Goal: Task Accomplishment & Management: Complete application form

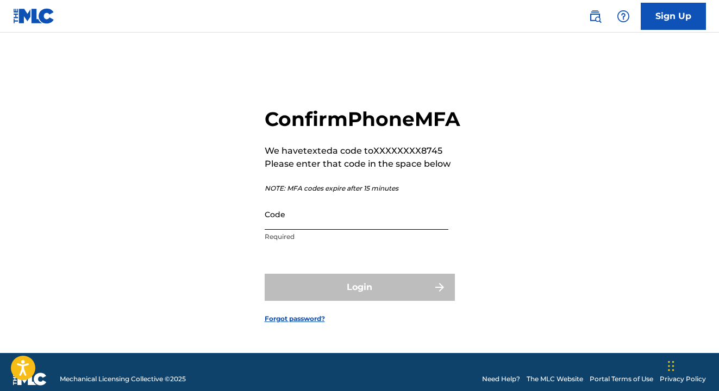
click at [399, 230] on input "Code" at bounding box center [357, 214] width 184 height 31
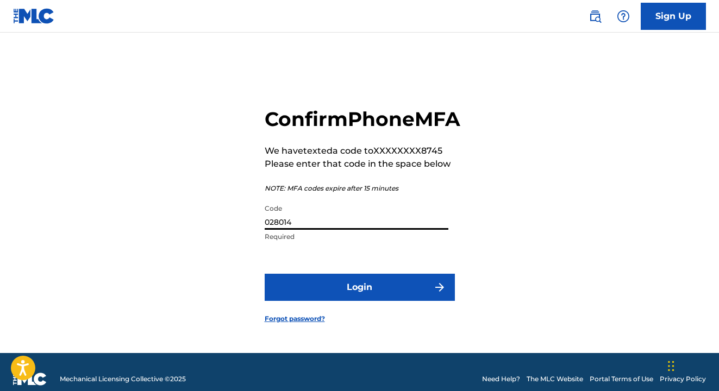
type input "028014"
click at [359, 300] on button "Login" at bounding box center [360, 287] width 190 height 27
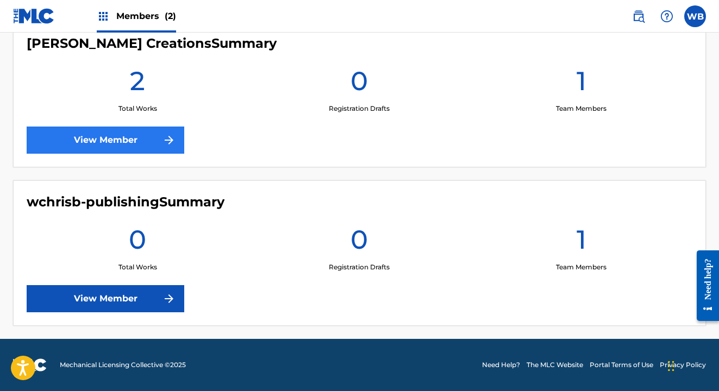
scroll to position [304, 0]
click at [127, 145] on link "View Member" at bounding box center [106, 140] width 158 height 27
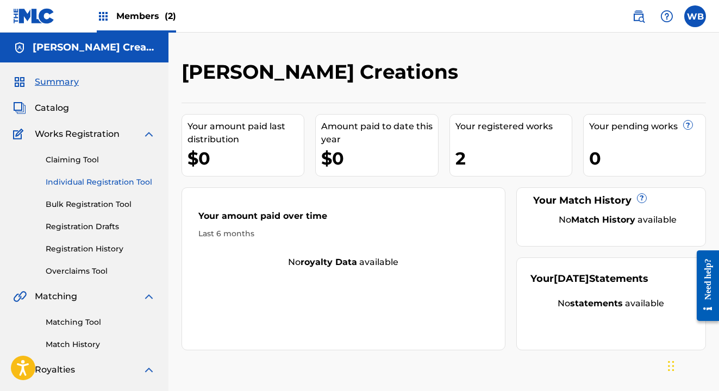
click at [74, 183] on link "Individual Registration Tool" at bounding box center [101, 182] width 110 height 11
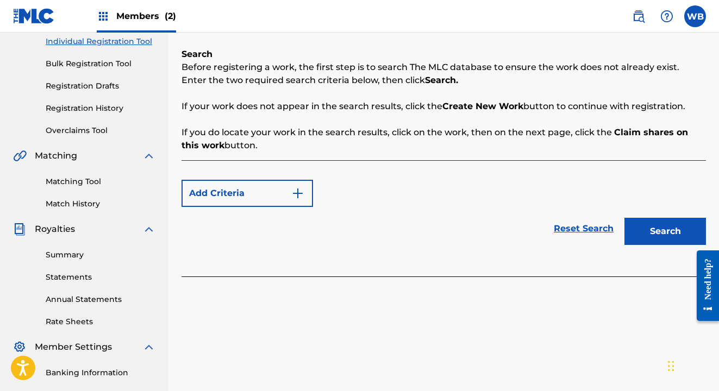
scroll to position [168, 0]
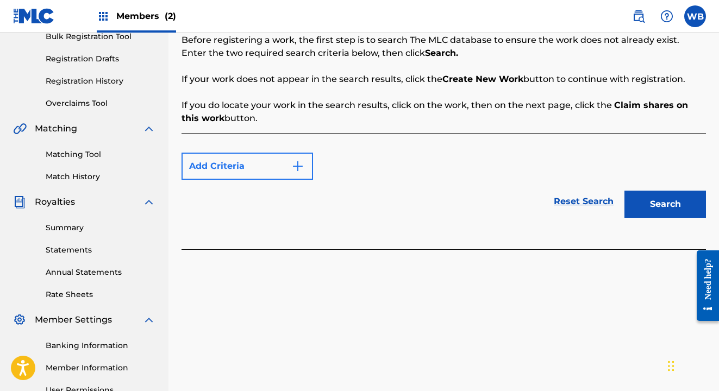
click at [295, 164] on img "Search Form" at bounding box center [297, 166] width 13 height 13
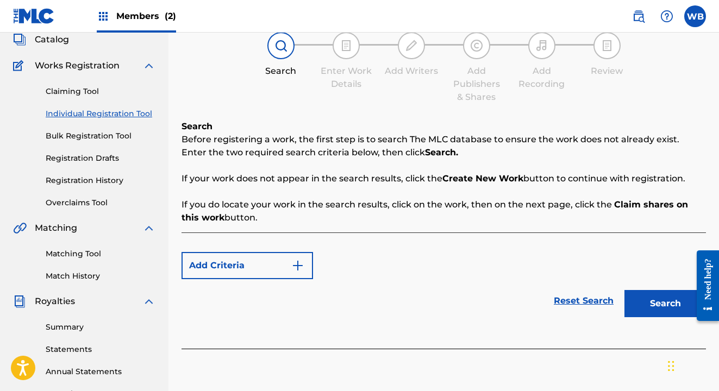
scroll to position [86, 0]
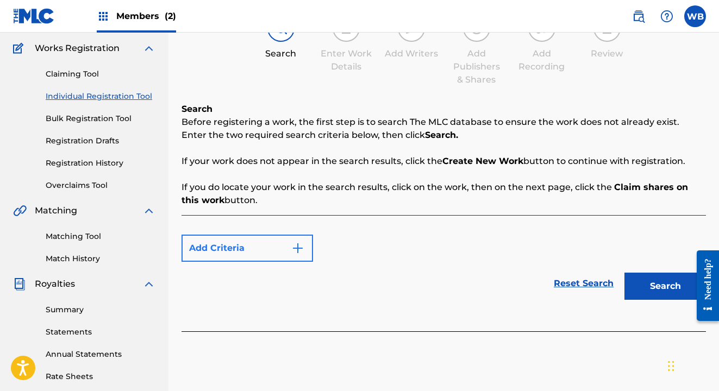
click at [221, 247] on button "Add Criteria" at bounding box center [248, 248] width 132 height 27
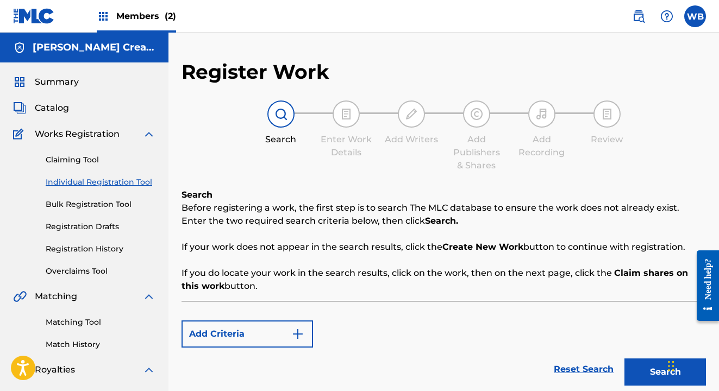
click at [287, 113] on img at bounding box center [281, 114] width 13 height 13
click at [135, 181] on link "Individual Registration Tool" at bounding box center [101, 182] width 110 height 11
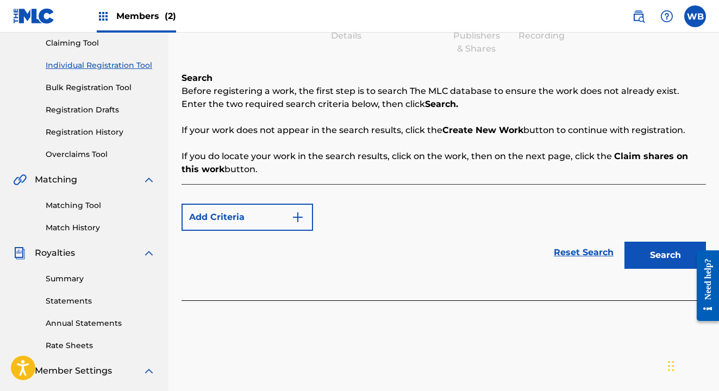
scroll to position [179, 0]
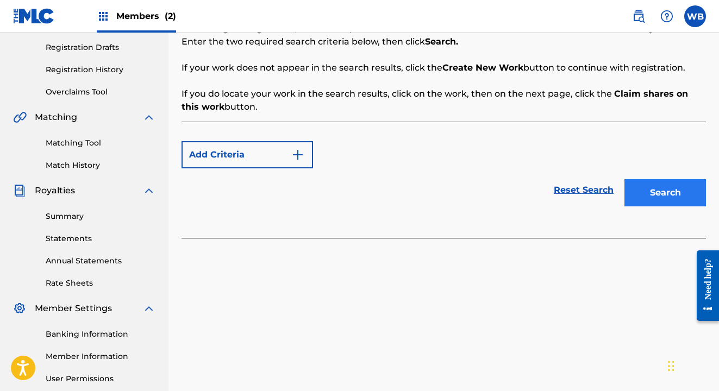
click at [646, 191] on button "Search" at bounding box center [666, 192] width 82 height 27
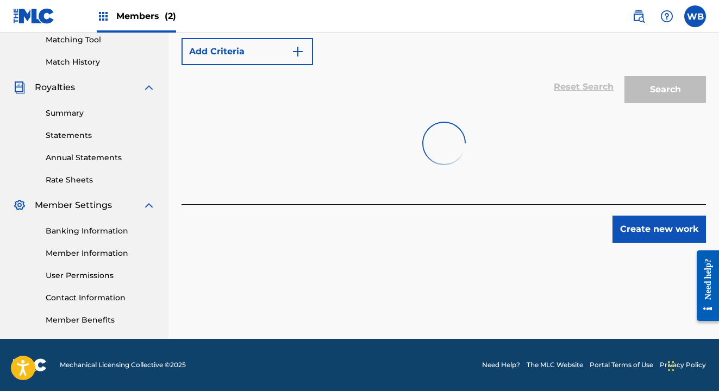
scroll to position [283, 0]
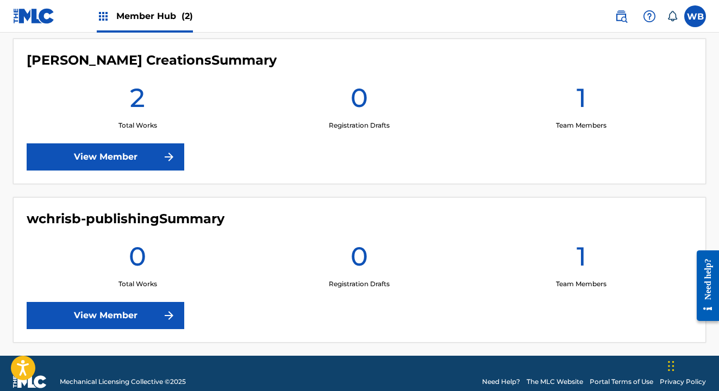
scroll to position [304, 0]
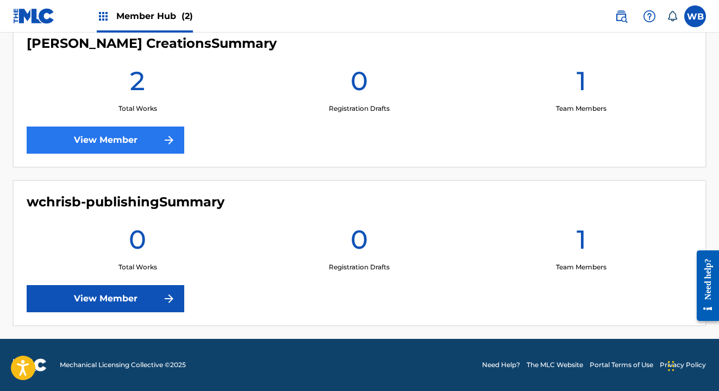
click at [138, 136] on link "View Member" at bounding box center [106, 140] width 158 height 27
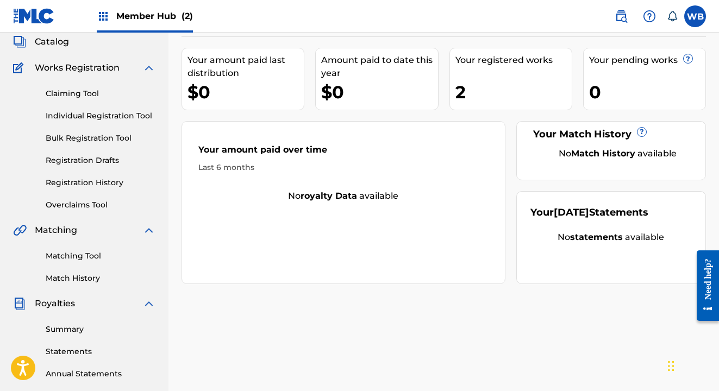
scroll to position [63, 0]
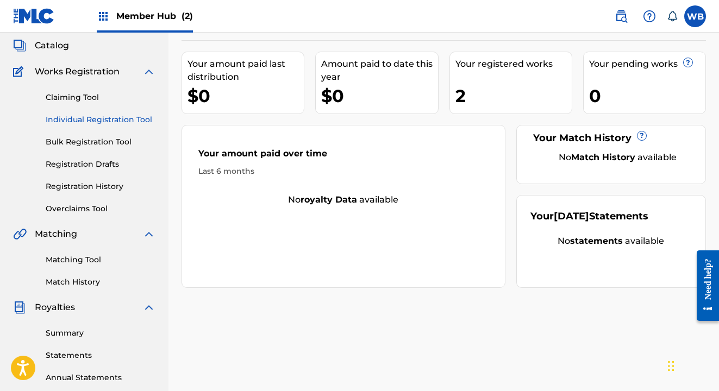
click at [115, 119] on link "Individual Registration Tool" at bounding box center [101, 119] width 110 height 11
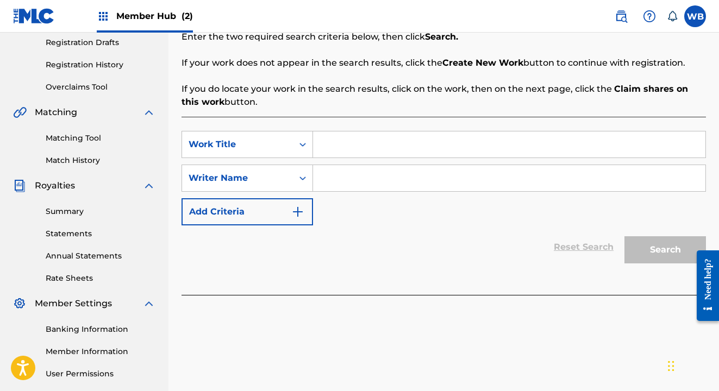
scroll to position [191, 0]
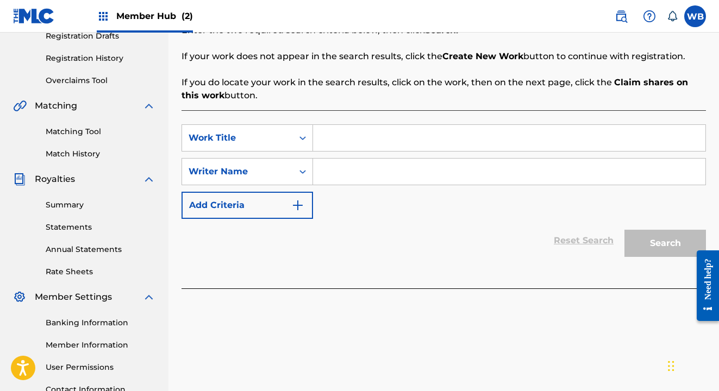
click at [343, 141] on input "Search Form" at bounding box center [509, 138] width 392 height 26
type input "Radio Hero"
click at [298, 137] on icon "Search Form" at bounding box center [302, 138] width 11 height 11
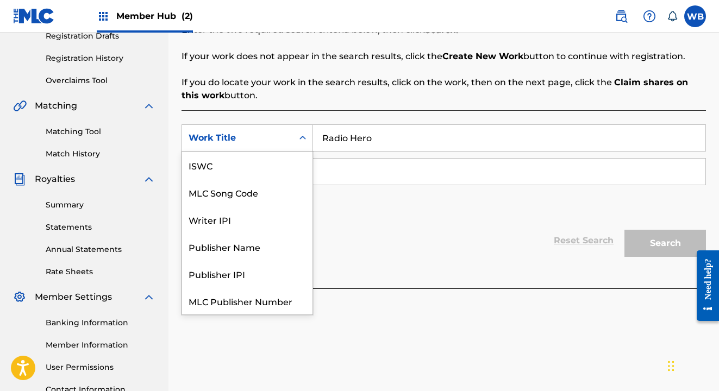
scroll to position [27, 0]
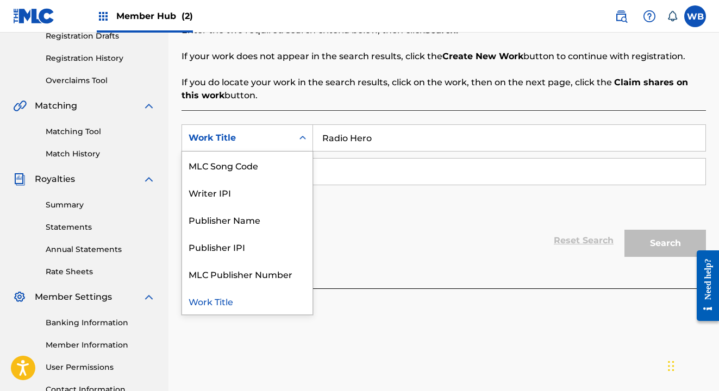
click at [298, 137] on icon "Search Form" at bounding box center [302, 138] width 11 height 11
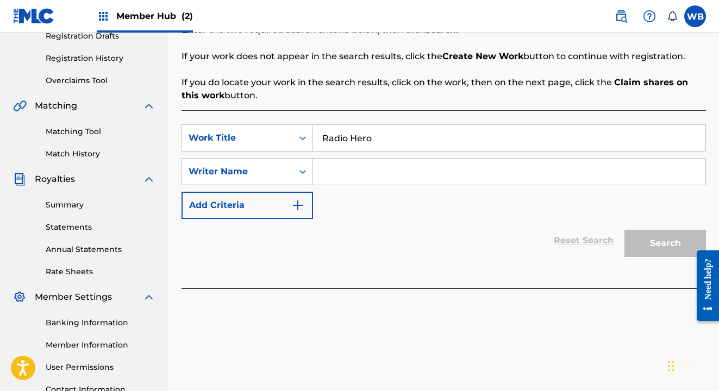
click at [370, 165] on input "Search Form" at bounding box center [509, 172] width 392 height 26
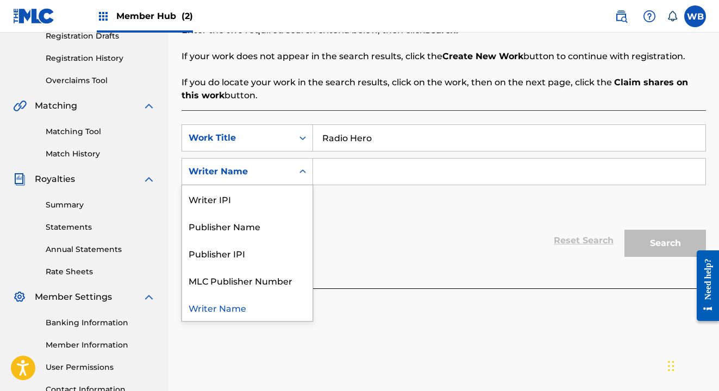
click at [267, 160] on div "Writer Name" at bounding box center [248, 171] width 132 height 27
click at [254, 248] on div "Publisher IPI" at bounding box center [247, 253] width 130 height 27
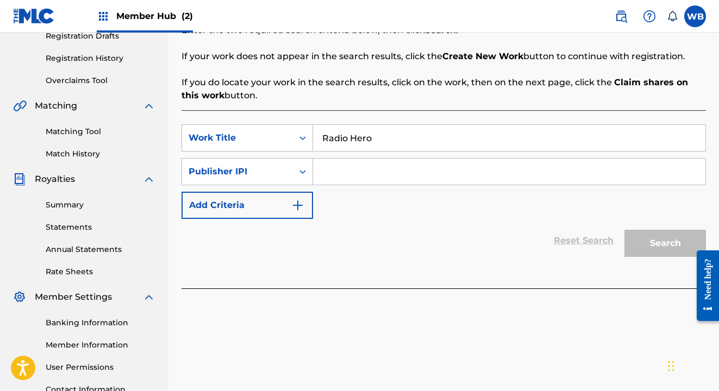
click at [351, 171] on input "Search Form" at bounding box center [509, 172] width 392 height 26
paste input "1312898932"
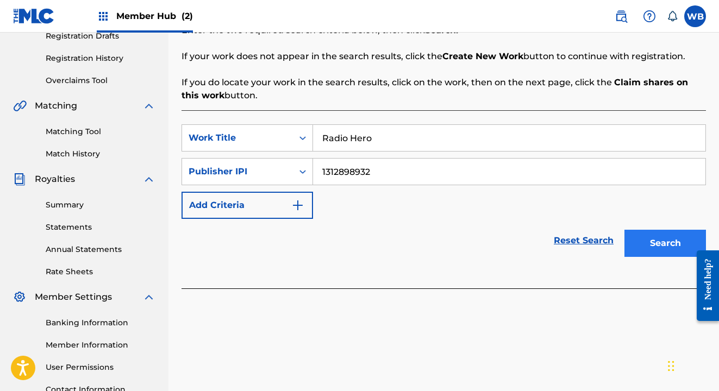
type input "1312898932"
click at [659, 239] on button "Search" at bounding box center [666, 243] width 82 height 27
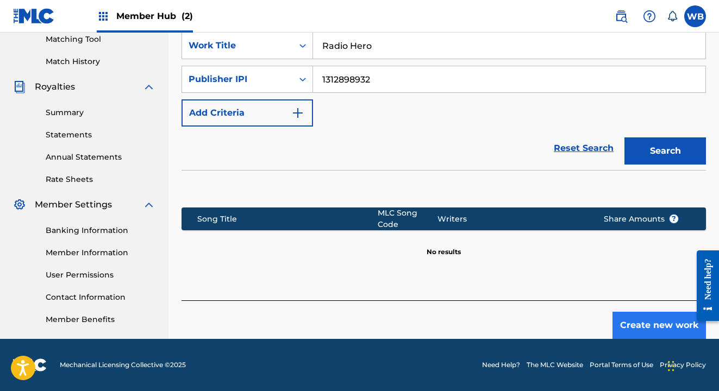
scroll to position [283, 0]
click at [653, 327] on button "Create new work" at bounding box center [660, 325] width 94 height 27
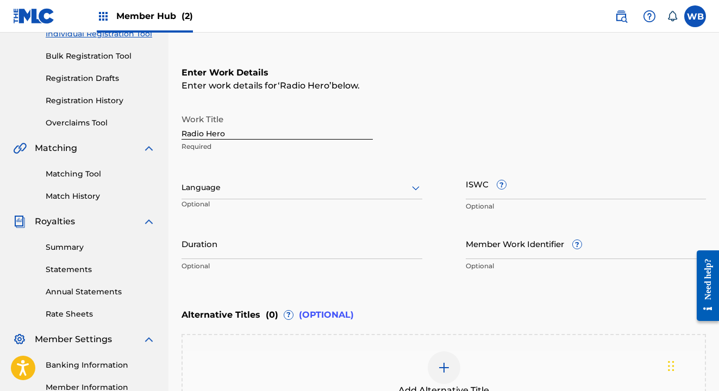
scroll to position [149, 0]
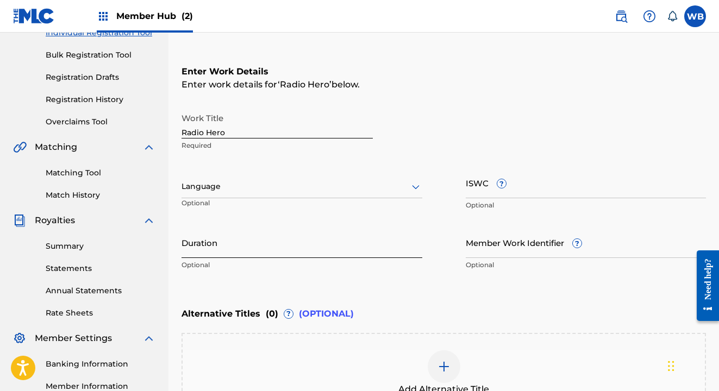
click at [395, 252] on input "Duration" at bounding box center [302, 242] width 241 height 31
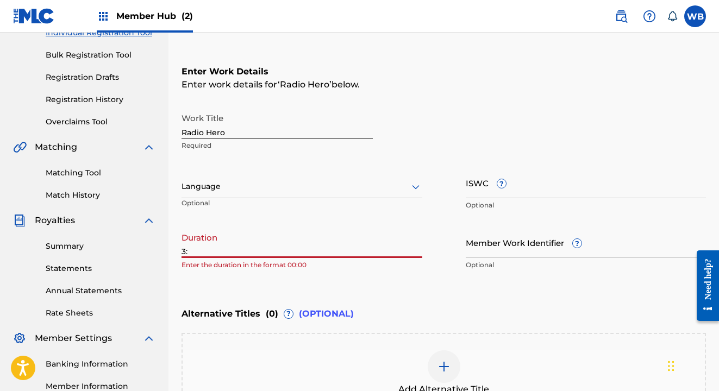
type input "3"
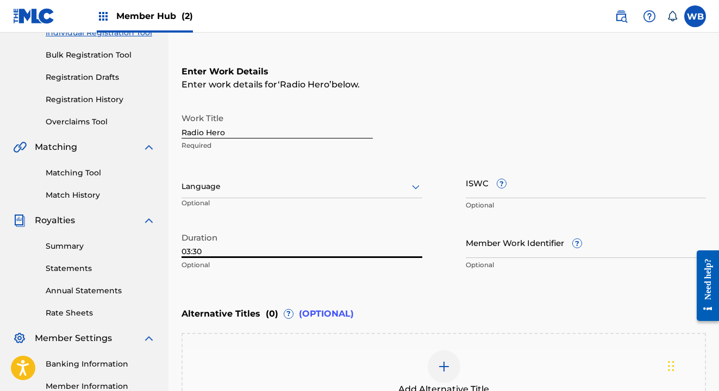
type input "03:30"
click at [574, 289] on div "Enter Work Details Enter work details for ‘ Radio Hero ’ below. Work Title Radi…" at bounding box center [444, 170] width 525 height 263
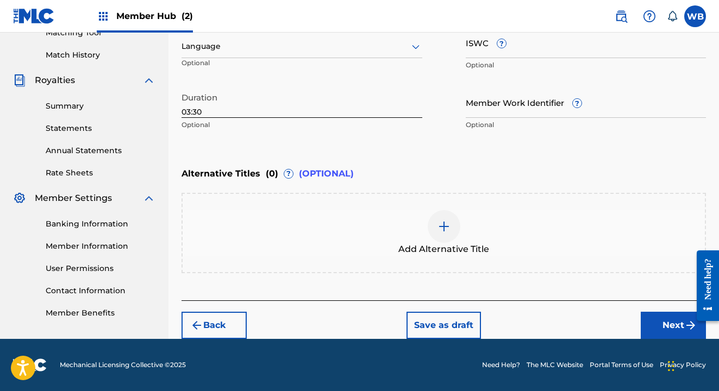
scroll to position [290, 0]
click at [649, 323] on button "Next" at bounding box center [673, 325] width 65 height 27
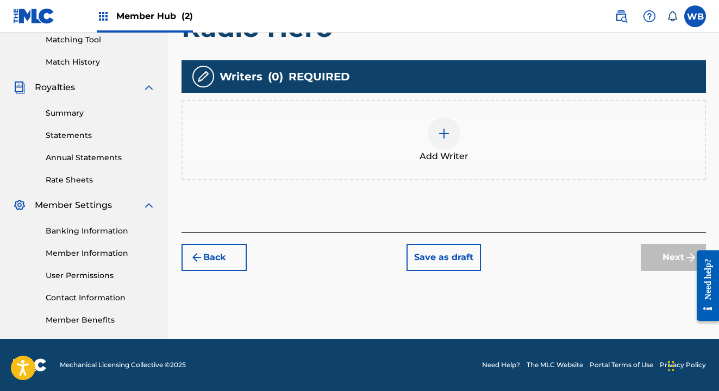
click at [445, 132] on img at bounding box center [444, 133] width 13 height 13
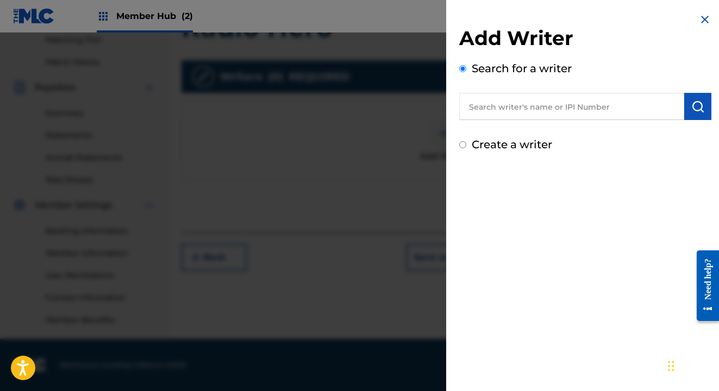
click at [515, 111] on input "text" at bounding box center [571, 106] width 225 height 27
paste input "664837015"
type input "664837015"
click at [698, 110] on img "submit" at bounding box center [697, 106] width 13 height 13
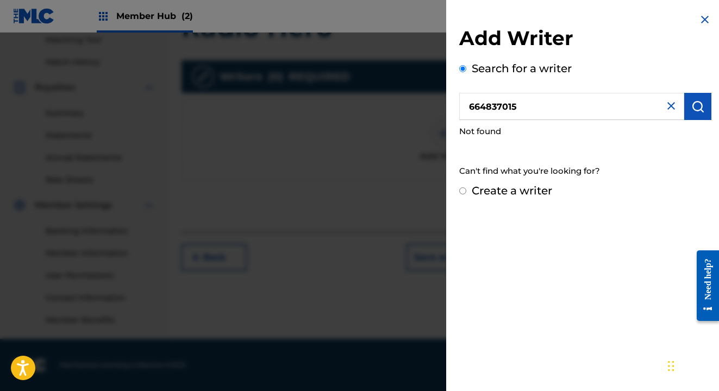
drag, startPoint x: 535, startPoint y: 106, endPoint x: 460, endPoint y: 103, distance: 75.1
click at [460, 103] on input "664837015" at bounding box center [571, 106] width 225 height 27
click at [502, 190] on label "Create a writer" at bounding box center [512, 190] width 80 height 13
radio input "true"
click at [466, 190] on input "Create a writer" at bounding box center [462, 191] width 7 height 7
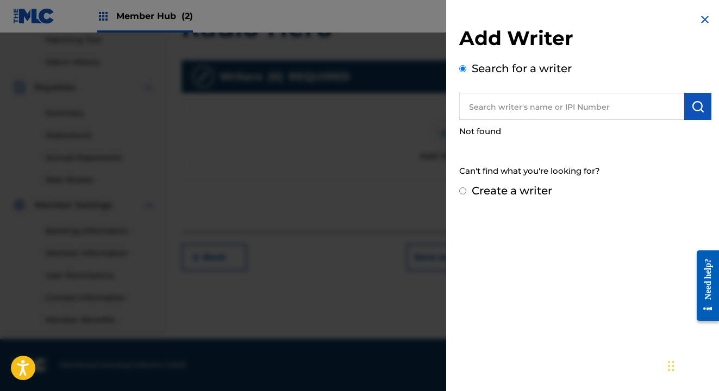
radio input "false"
radio input "true"
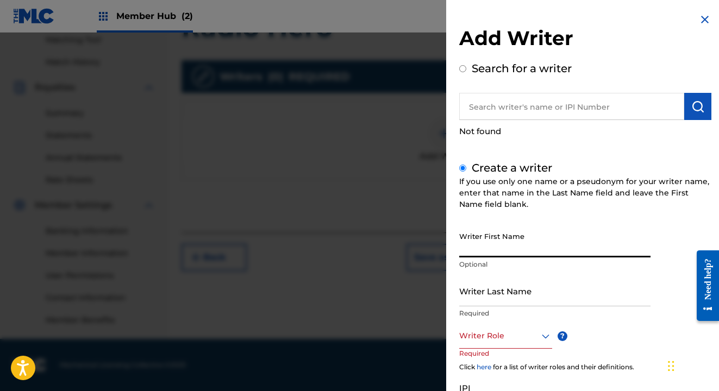
click at [550, 244] on input "Writer First Name" at bounding box center [554, 242] width 191 height 31
click at [621, 227] on input "[PERSON_NAME]" at bounding box center [554, 242] width 191 height 31
click at [625, 309] on p "Required" at bounding box center [554, 314] width 191 height 10
drag, startPoint x: 491, startPoint y: 253, endPoint x: 464, endPoint y: 251, distance: 26.7
click at [464, 251] on input "[PERSON_NAME]" at bounding box center [554, 242] width 191 height 31
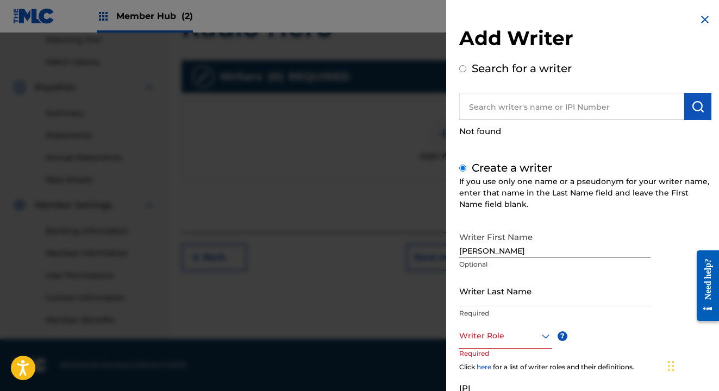
click at [519, 258] on div "Writer First Name [PERSON_NAME] Optional" at bounding box center [554, 251] width 191 height 49
click at [520, 253] on input "[PERSON_NAME]" at bounding box center [554, 242] width 191 height 31
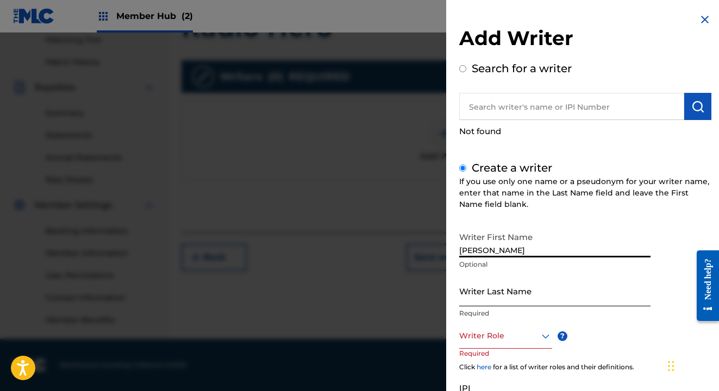
type input "[PERSON_NAME]"
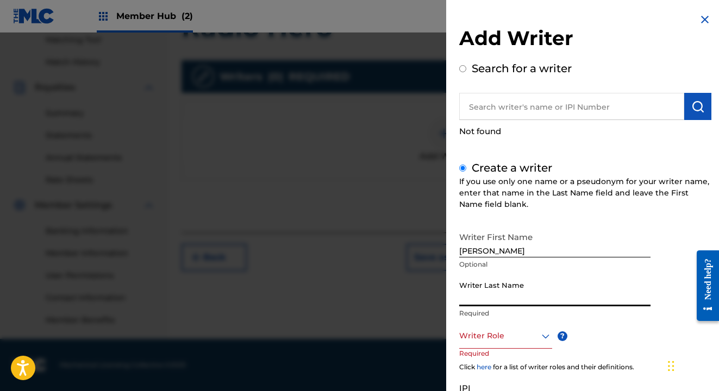
click at [497, 292] on input "Writer Last Name" at bounding box center [554, 291] width 191 height 31
type input "Brown"
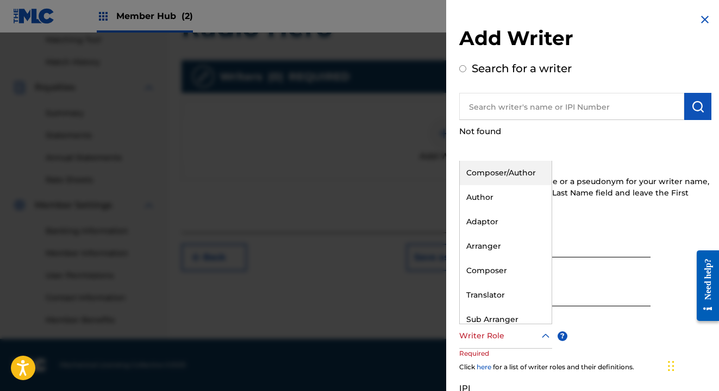
click at [497, 345] on div "Writer Role" at bounding box center [505, 337] width 93 height 24
click at [513, 174] on div "Composer/Author" at bounding box center [506, 173] width 92 height 24
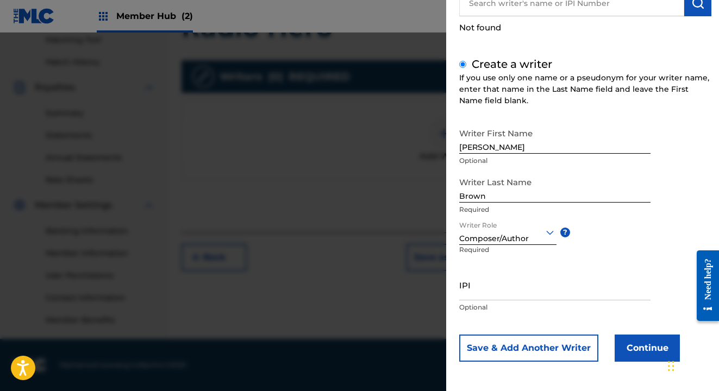
scroll to position [103, 0]
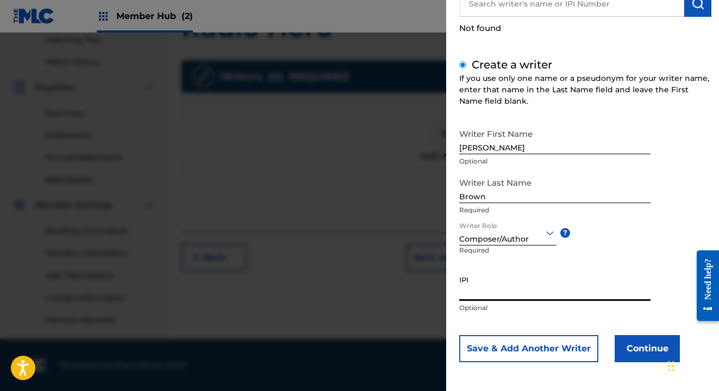
click at [503, 296] on input "IPI" at bounding box center [554, 285] width 191 height 31
paste input "664837015"
type input "664837015"
click at [520, 313] on div "IPI 664837015 Optional" at bounding box center [554, 294] width 191 height 49
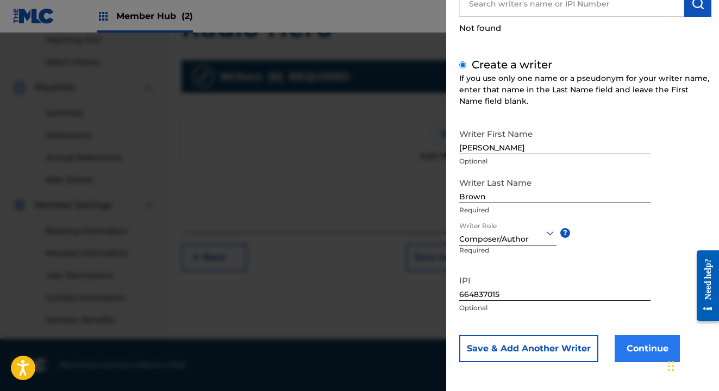
click at [639, 347] on button "Continue" at bounding box center [647, 348] width 65 height 27
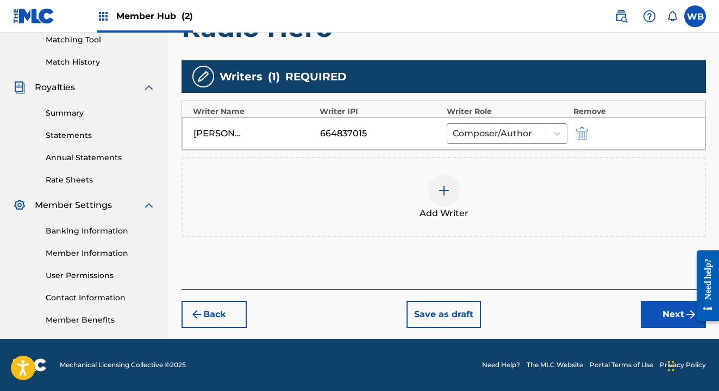
click at [450, 189] on img at bounding box center [444, 190] width 13 height 13
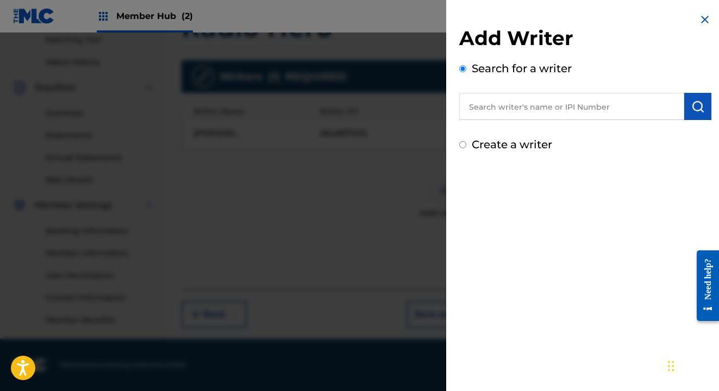
click at [491, 146] on label "Create a writer" at bounding box center [512, 144] width 80 height 13
radio input "true"
click at [466, 146] on input "Create a writer" at bounding box center [462, 144] width 7 height 7
radio input "false"
radio input "true"
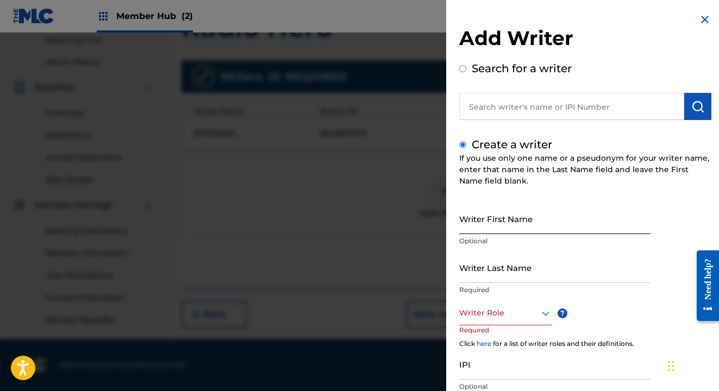
click at [493, 221] on input "Writer First Name" at bounding box center [554, 218] width 191 height 31
type input "P"
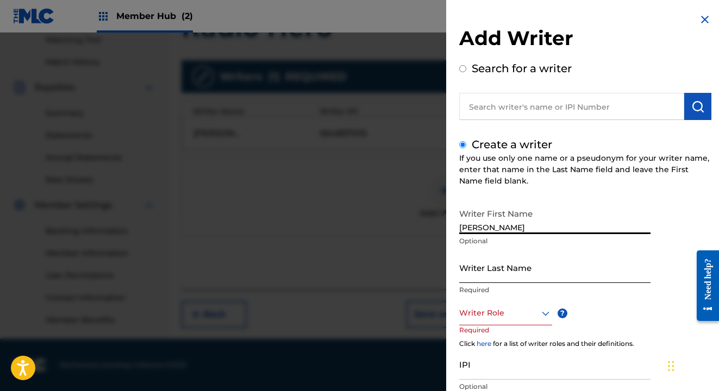
type input "[PERSON_NAME]"
click at [558, 273] on input "Writer Last Name" at bounding box center [554, 267] width 191 height 31
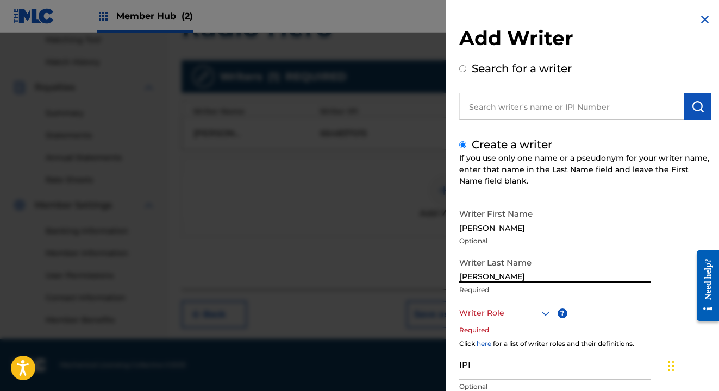
click at [622, 257] on input "[PERSON_NAME]" at bounding box center [554, 267] width 191 height 31
type input "[PERSON_NAME]"
click at [625, 309] on div "Writer First Name [PERSON_NAME] Optional Writer Last Name [PERSON_NAME] Require…" at bounding box center [585, 322] width 252 height 238
click at [624, 262] on input "[PERSON_NAME]" at bounding box center [554, 267] width 191 height 31
click at [580, 331] on div "Writer First Name [PERSON_NAME] Optional Writer Last Name [PERSON_NAME] Require…" at bounding box center [585, 322] width 252 height 238
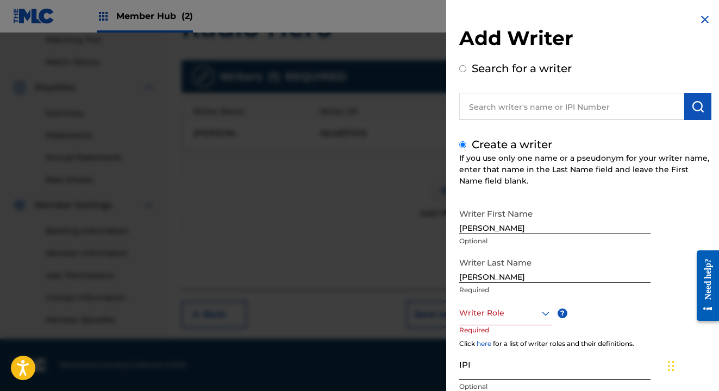
click at [543, 371] on input "IPI" at bounding box center [554, 364] width 191 height 31
click at [521, 322] on div "Writer Role" at bounding box center [505, 313] width 93 height 24
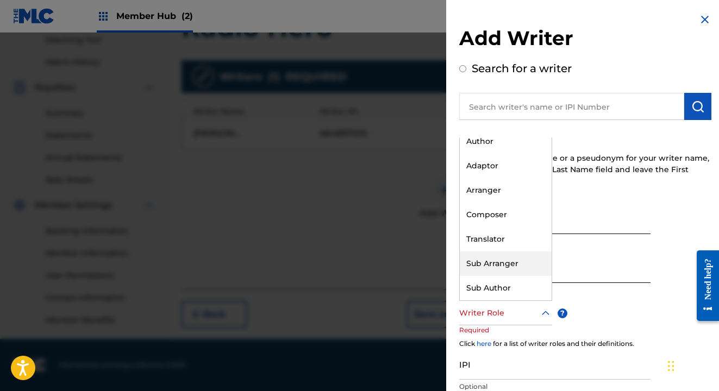
scroll to position [0, 0]
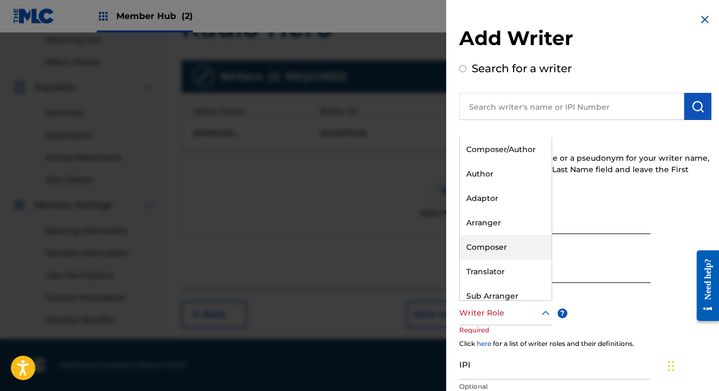
click at [515, 255] on div "Composer" at bounding box center [506, 247] width 92 height 24
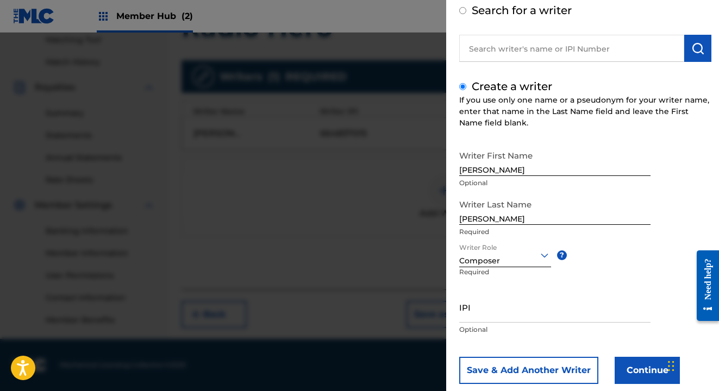
scroll to position [64, 0]
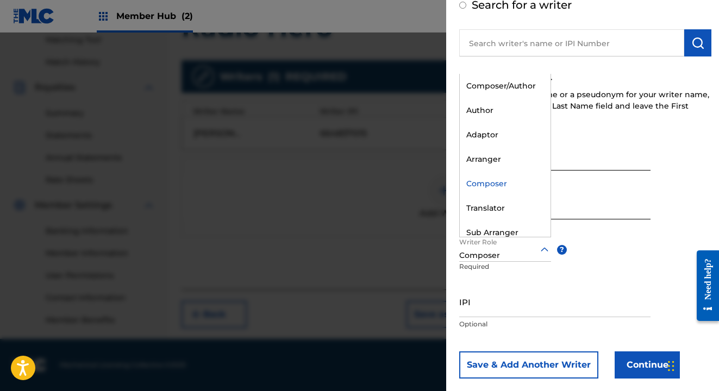
click at [537, 254] on div at bounding box center [505, 250] width 92 height 14
click at [524, 316] on input "IPI" at bounding box center [554, 301] width 191 height 31
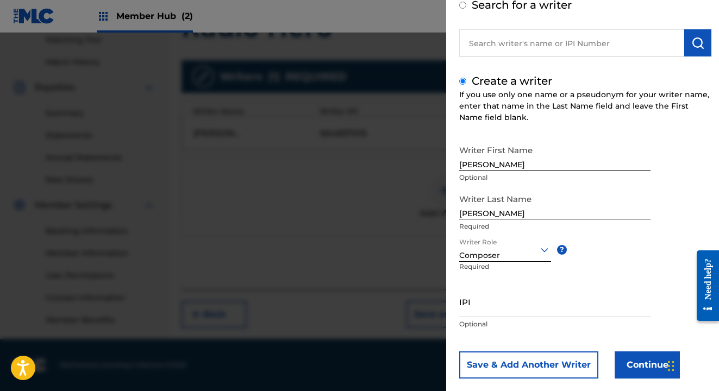
click at [546, 329] on div "IPI Optional" at bounding box center [554, 310] width 191 height 49
click at [547, 368] on button "Save & Add Another Writer" at bounding box center [528, 365] width 139 height 27
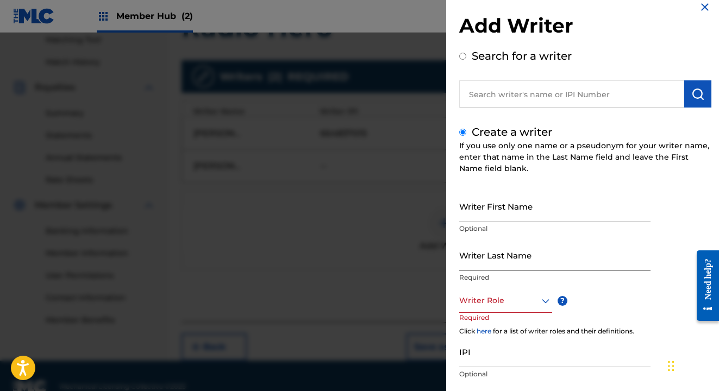
scroll to position [11, 0]
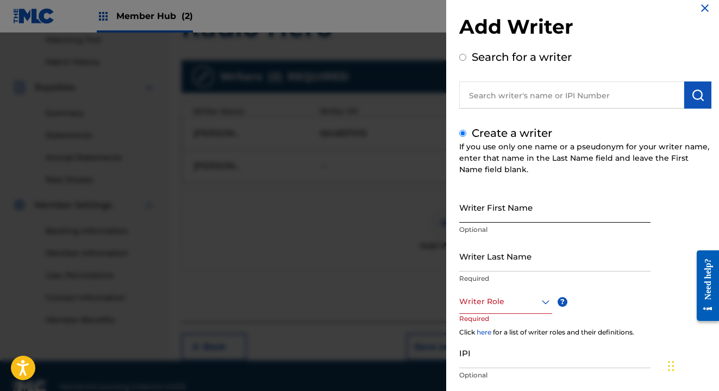
click at [496, 212] on input "Writer First Name" at bounding box center [554, 207] width 191 height 31
type input "[PERSON_NAME]"
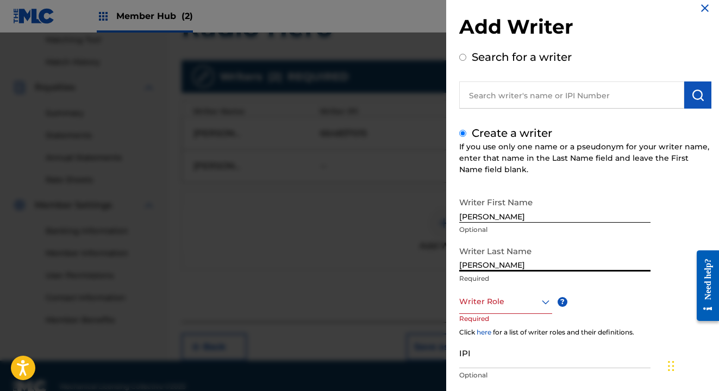
type input "[PERSON_NAME]"
click at [522, 313] on div "Writer Role" at bounding box center [505, 302] width 93 height 24
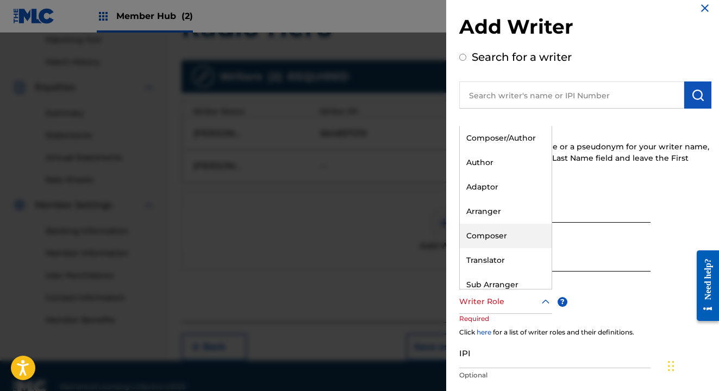
click at [519, 241] on div "Composer" at bounding box center [506, 236] width 92 height 24
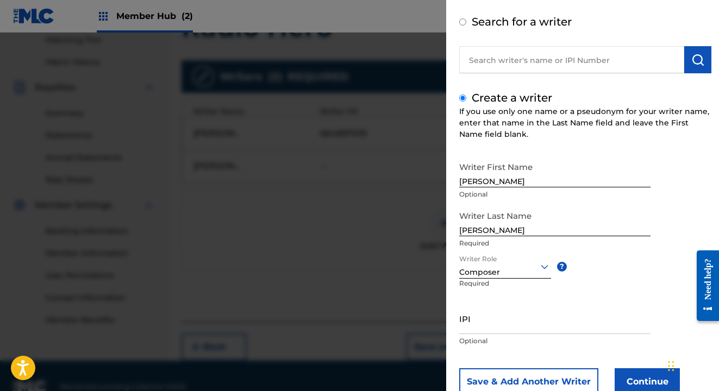
scroll to position [71, 0]
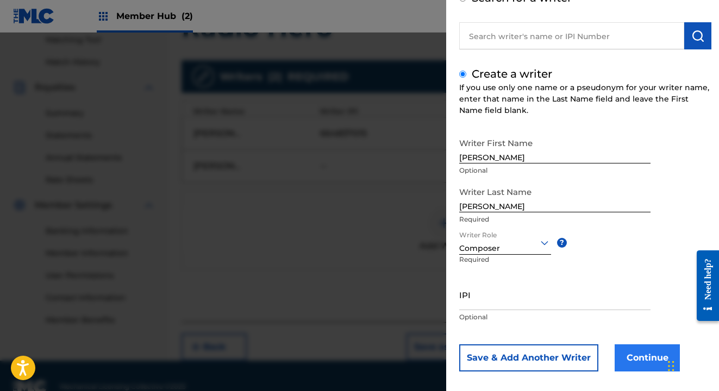
click at [644, 354] on button "Continue" at bounding box center [647, 358] width 65 height 27
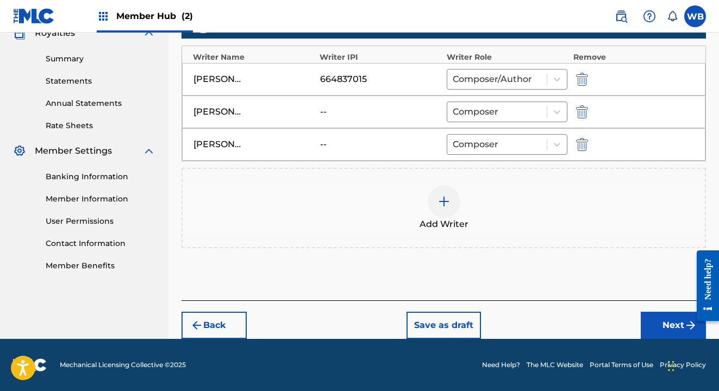
scroll to position [337, 0]
click at [677, 320] on button "Next" at bounding box center [673, 325] width 65 height 27
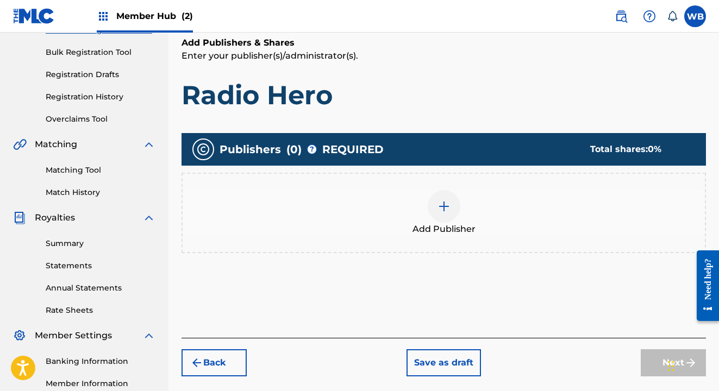
scroll to position [83, 0]
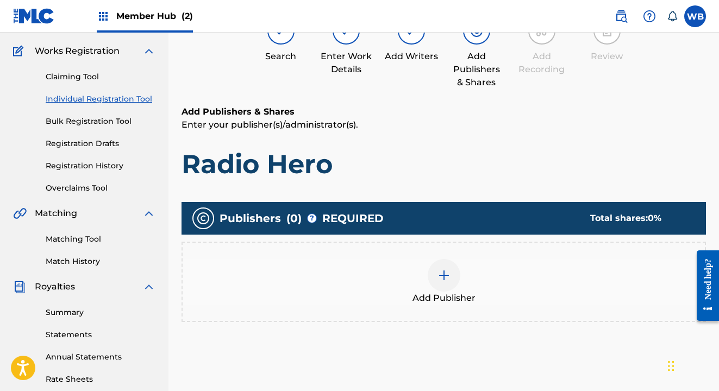
click at [441, 272] on img at bounding box center [444, 275] width 13 height 13
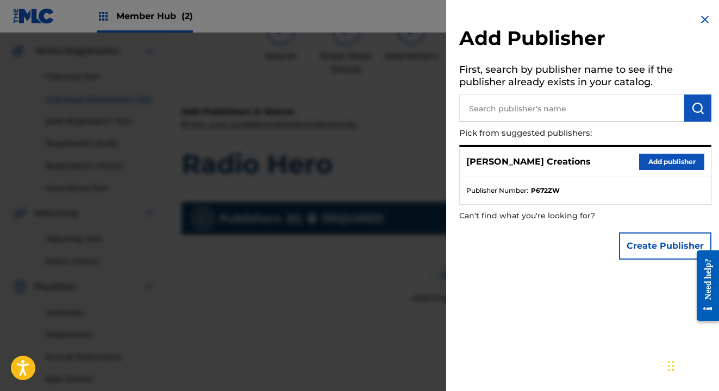
click at [488, 160] on p "[PERSON_NAME] Creations" at bounding box center [528, 161] width 124 height 13
click at [662, 160] on button "Add publisher" at bounding box center [671, 162] width 65 height 16
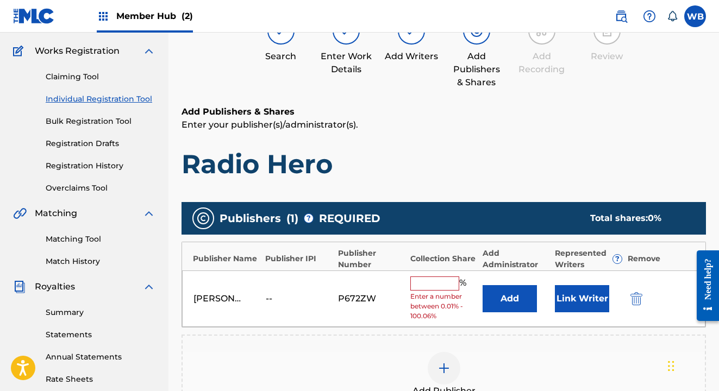
click at [451, 279] on input "text" at bounding box center [434, 284] width 49 height 14
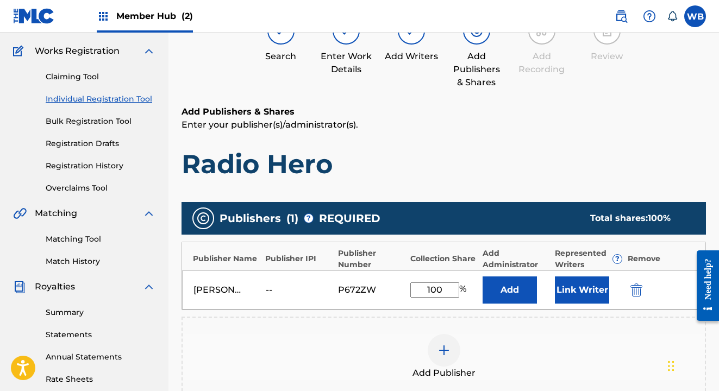
type input "100"
click at [522, 323] on div "Add Publisher" at bounding box center [444, 357] width 525 height 80
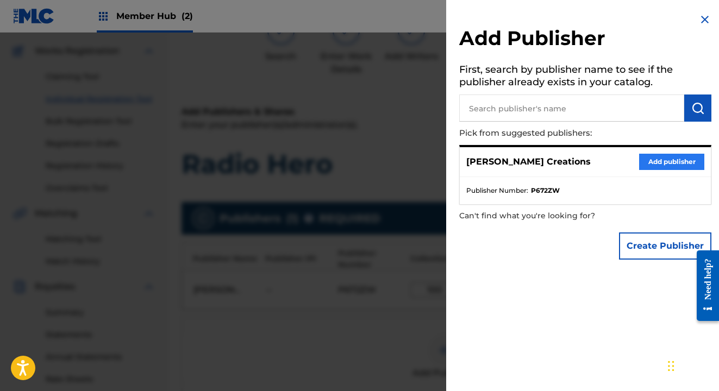
click at [661, 166] on button "Add publisher" at bounding box center [671, 162] width 65 height 16
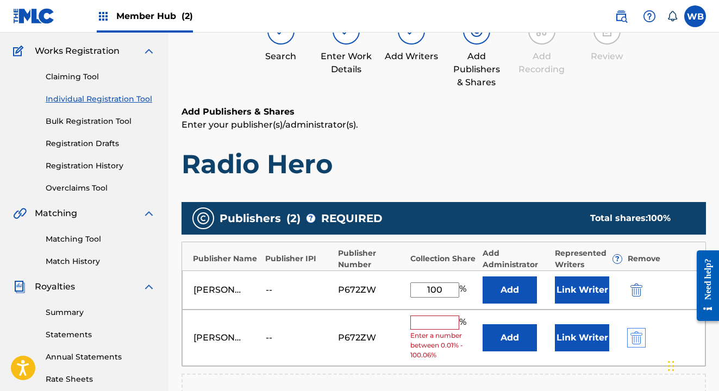
click at [634, 334] on img "submit" at bounding box center [637, 338] width 12 height 13
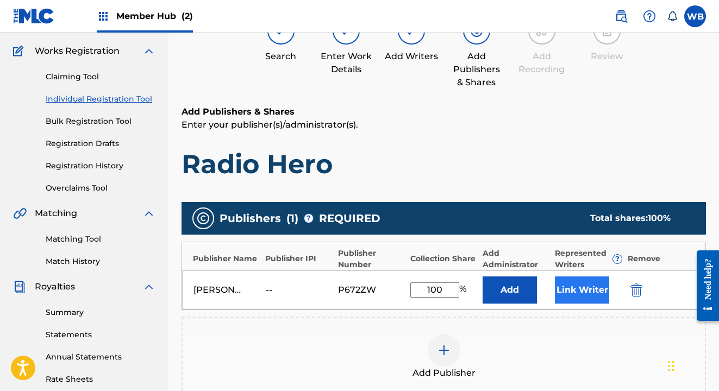
click at [579, 292] on button "Link Writer" at bounding box center [582, 290] width 54 height 27
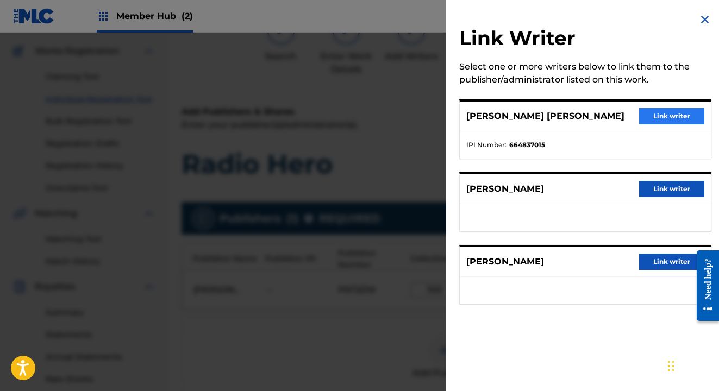
click at [652, 116] on button "Link writer" at bounding box center [671, 116] width 65 height 16
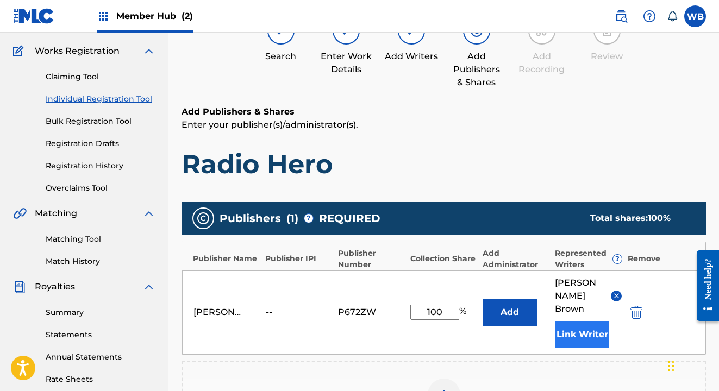
click at [593, 328] on button "Link Writer" at bounding box center [582, 334] width 54 height 27
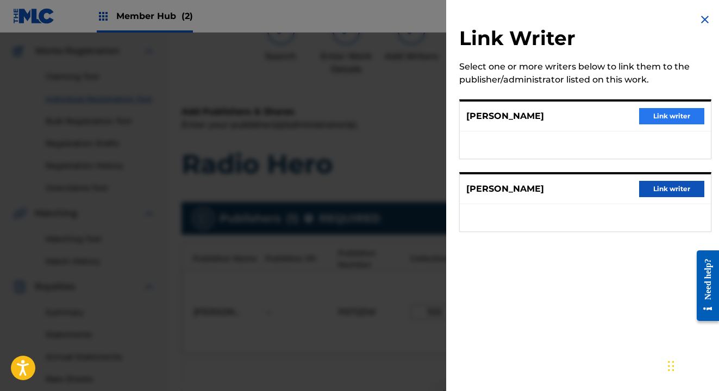
click at [669, 110] on button "Link writer" at bounding box center [671, 116] width 65 height 16
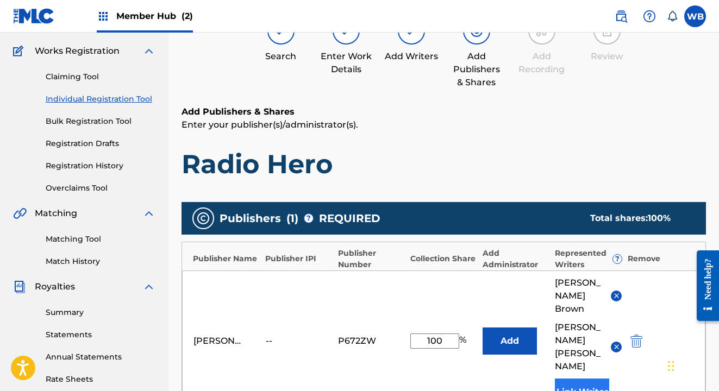
click at [580, 379] on button "Link Writer" at bounding box center [582, 392] width 54 height 27
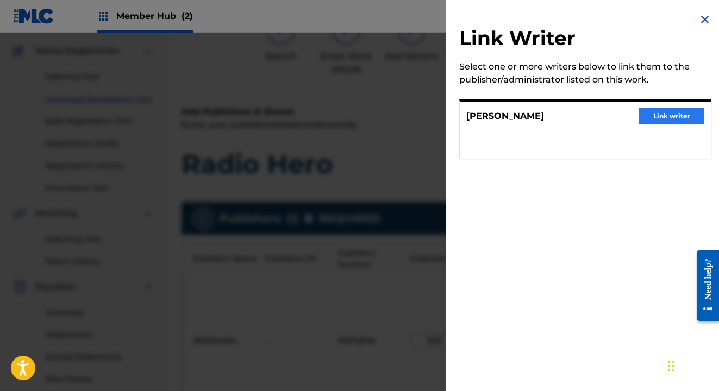
click at [653, 114] on button "Link writer" at bounding box center [671, 116] width 65 height 16
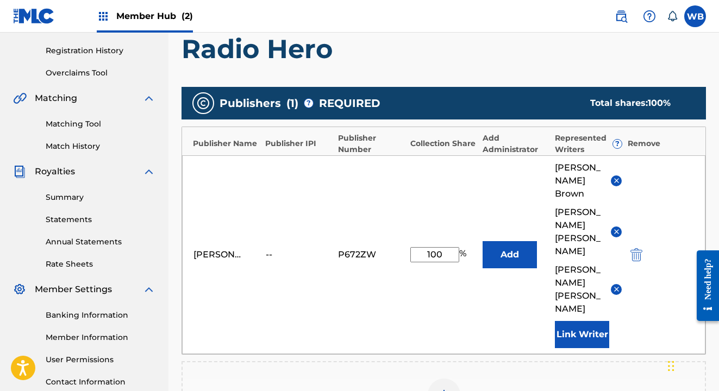
scroll to position [193, 0]
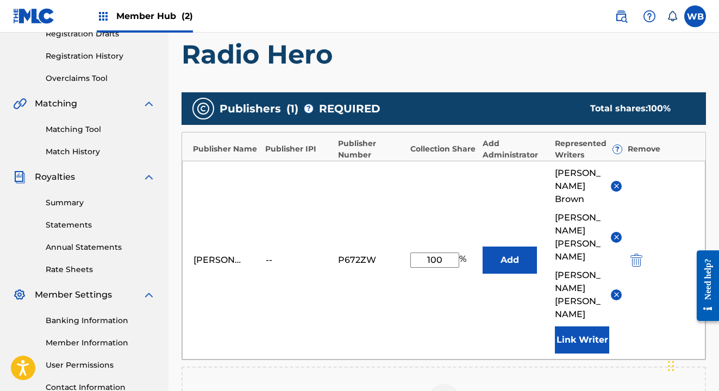
click at [273, 254] on div "--" at bounding box center [290, 260] width 49 height 13
click at [259, 254] on div "[PERSON_NAME] Creations" at bounding box center [227, 260] width 67 height 13
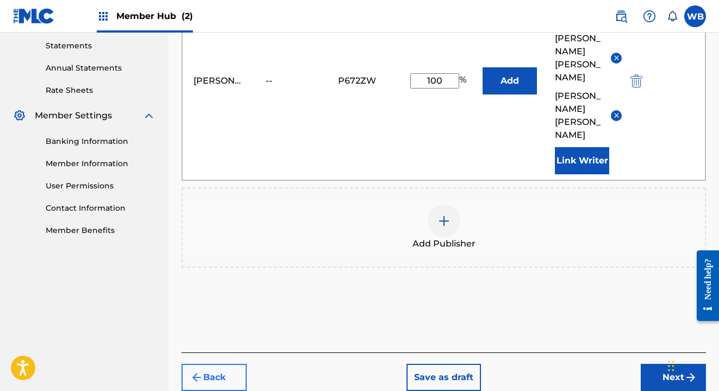
click at [218, 364] on button "Back" at bounding box center [214, 377] width 65 height 27
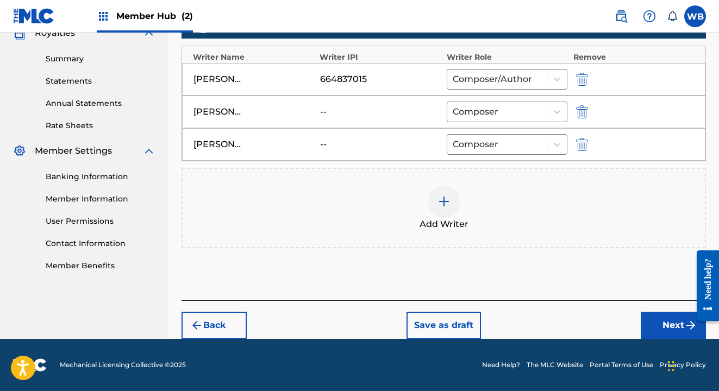
scroll to position [337, 0]
click at [677, 319] on button "Next" at bounding box center [673, 325] width 65 height 27
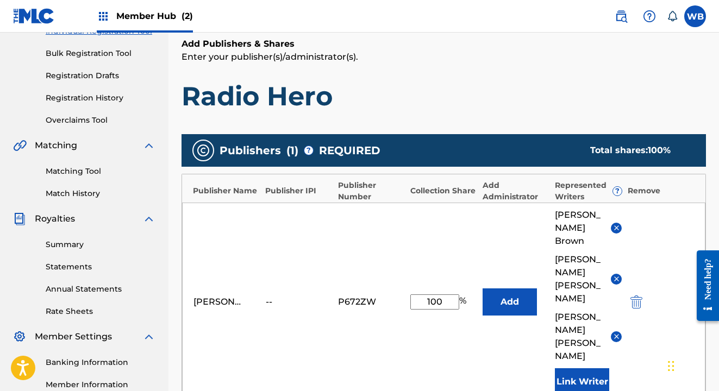
scroll to position [194, 0]
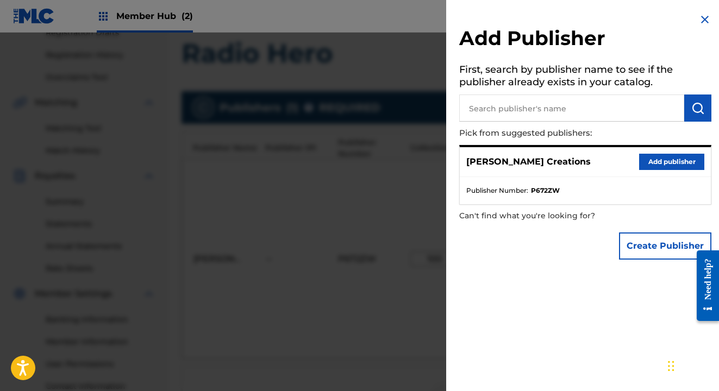
click at [700, 18] on img at bounding box center [705, 19] width 13 height 13
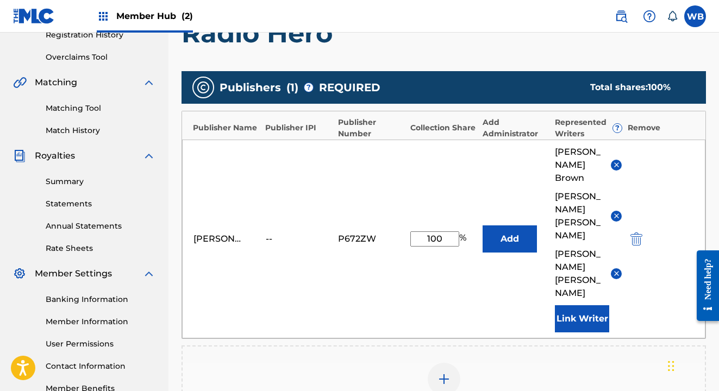
scroll to position [315, 0]
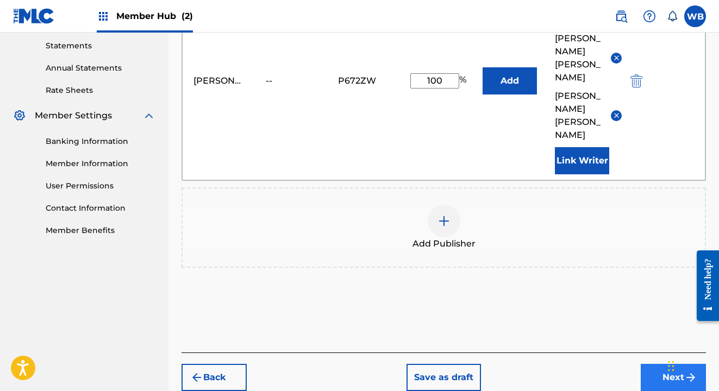
click at [671, 364] on button "Next" at bounding box center [673, 377] width 65 height 27
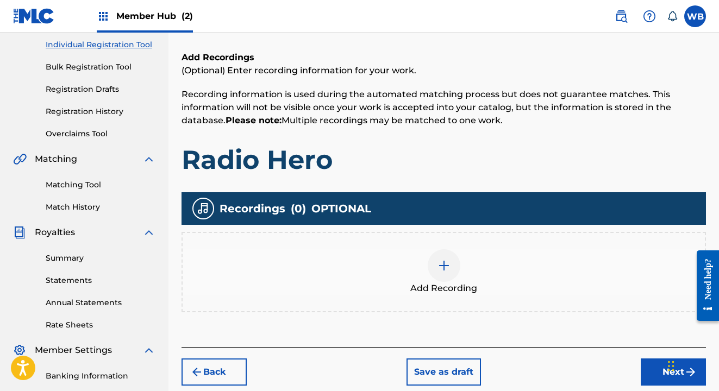
scroll to position [145, 0]
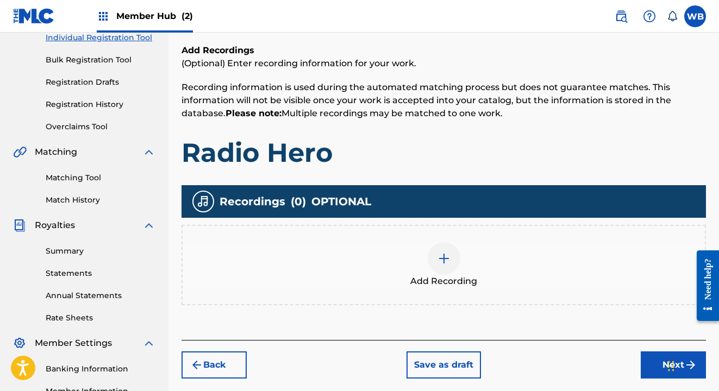
click at [440, 261] on img at bounding box center [444, 258] width 13 height 13
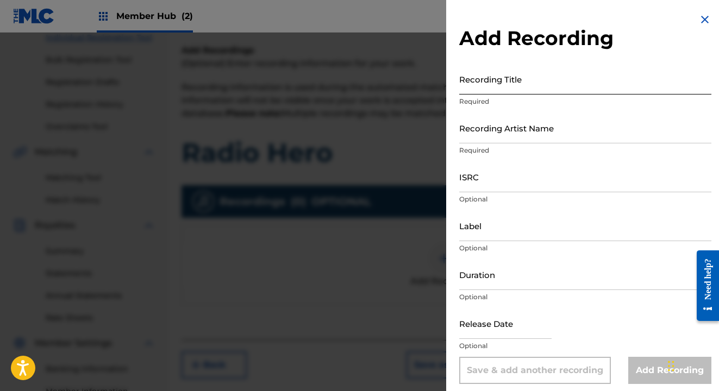
click at [494, 89] on input "Recording Title" at bounding box center [585, 79] width 252 height 31
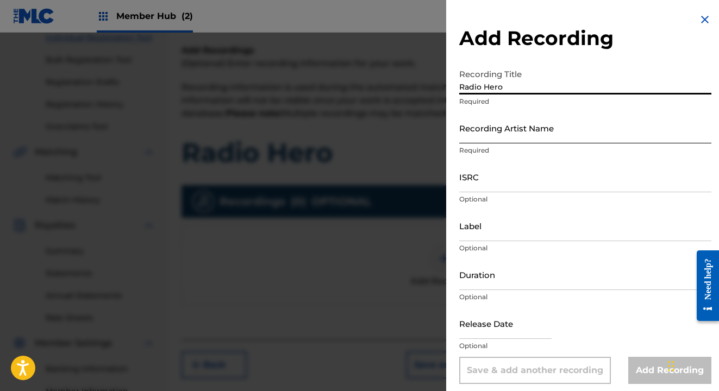
type input "Radio Hero"
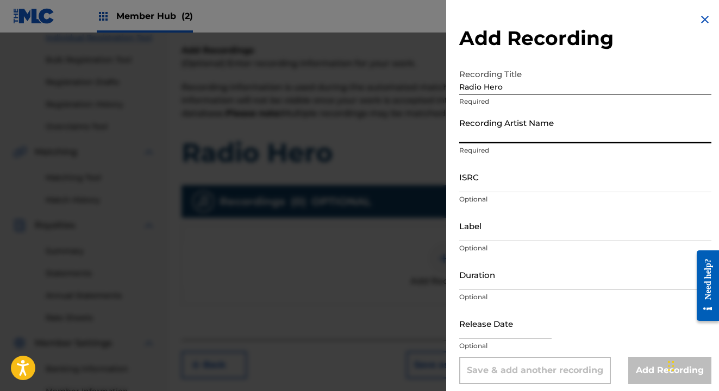
click at [482, 139] on input "Recording Artist Name" at bounding box center [585, 128] width 252 height 31
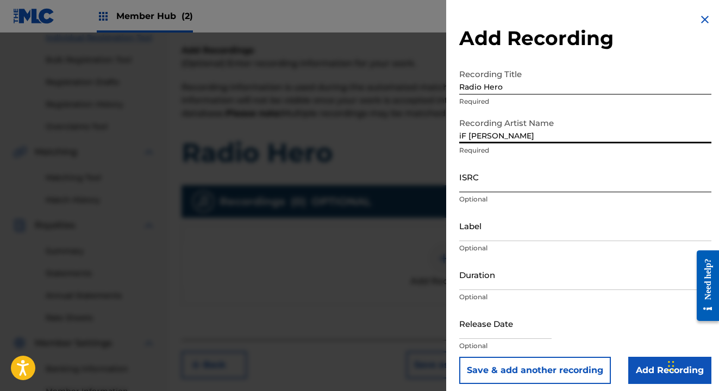
type input "iF [PERSON_NAME]"
click at [482, 189] on input "ISRC" at bounding box center [585, 176] width 252 height 31
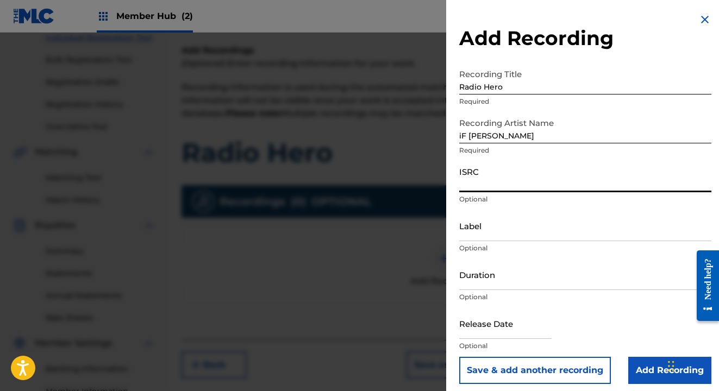
paste input "QT3F22553424"
type input "QT3F22553424"
click at [514, 234] on input "Label" at bounding box center [585, 225] width 252 height 31
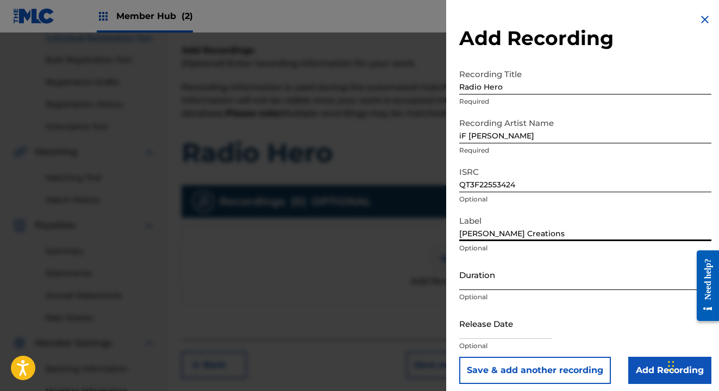
type input "[PERSON_NAME] Creations"
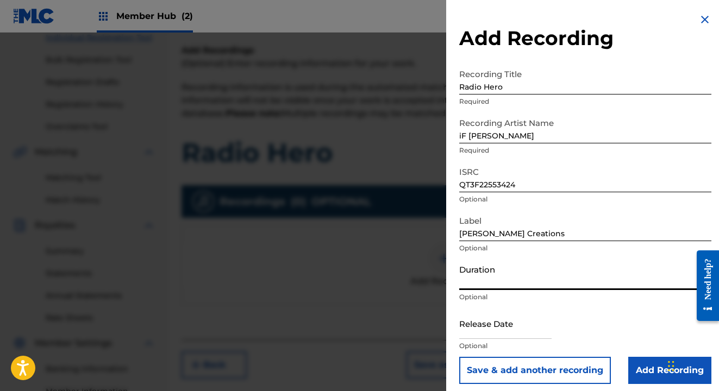
click at [514, 285] on input "Duration" at bounding box center [585, 274] width 252 height 31
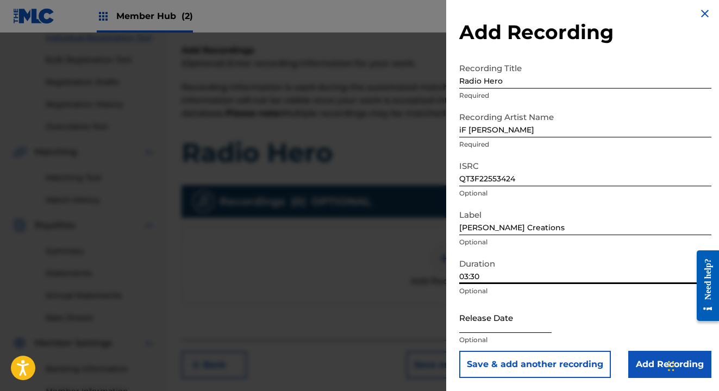
type input "03:30"
click at [548, 323] on input "text" at bounding box center [505, 317] width 92 height 31
select select "8"
select select "2025"
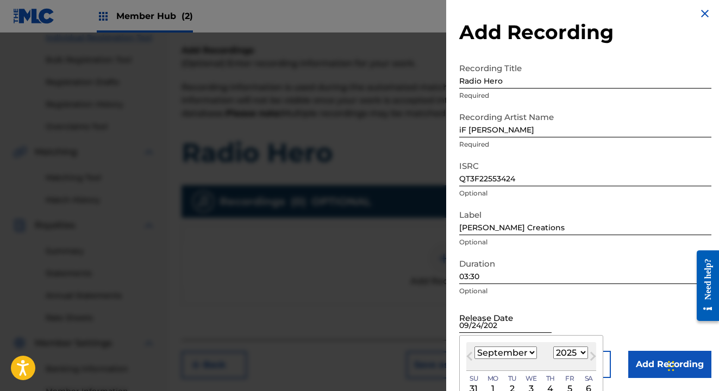
type input "[DATE]"
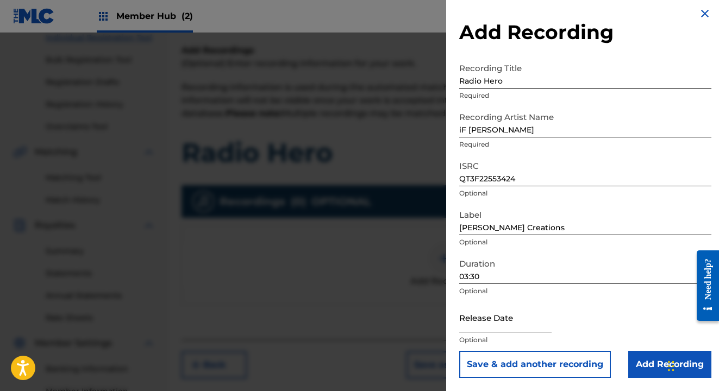
click at [627, 313] on div "Release Date Optional" at bounding box center [585, 326] width 252 height 49
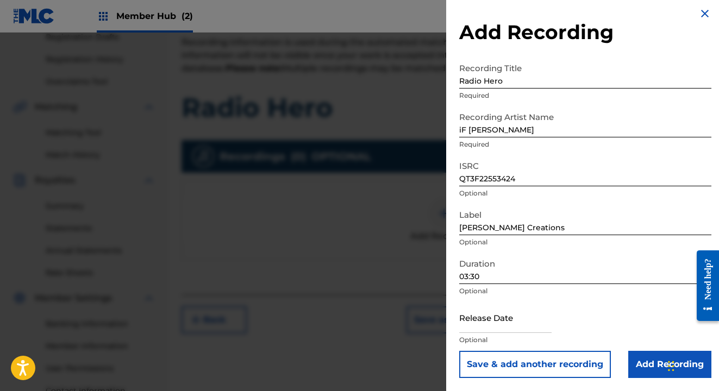
scroll to position [194, 0]
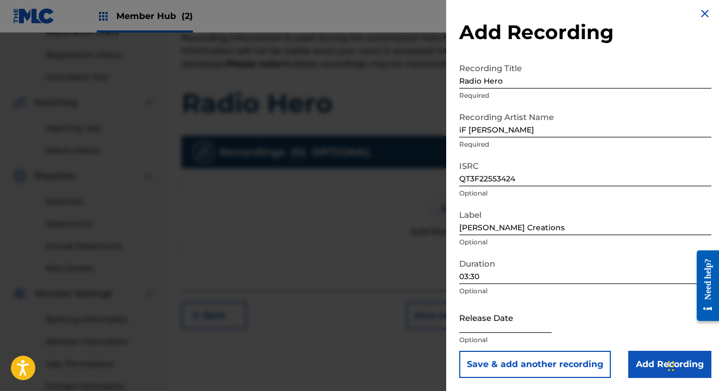
click at [533, 323] on input "text" at bounding box center [505, 317] width 92 height 31
select select "8"
select select "2025"
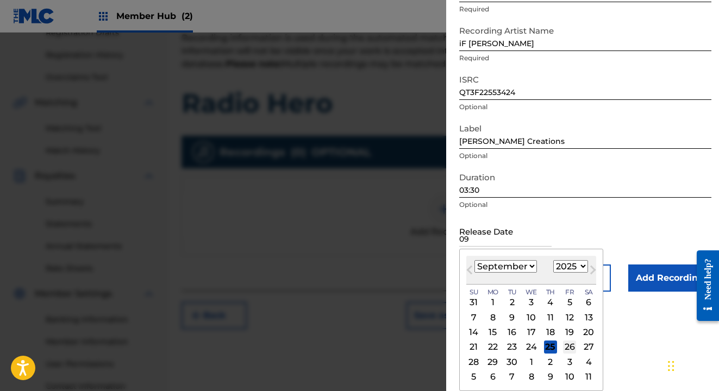
scroll to position [92, 0]
type input "09"
click at [526, 347] on div "24" at bounding box center [531, 347] width 13 height 13
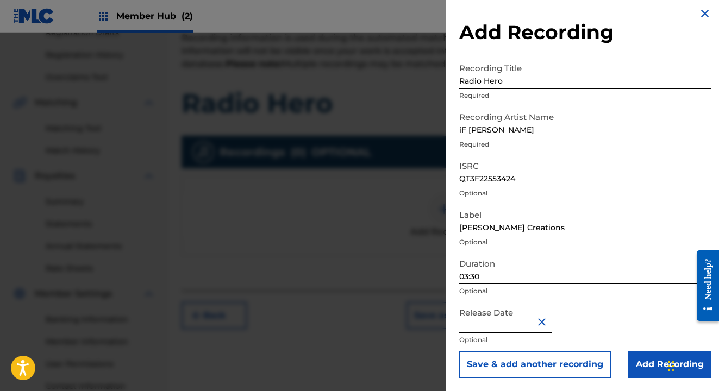
type input "[DATE]"
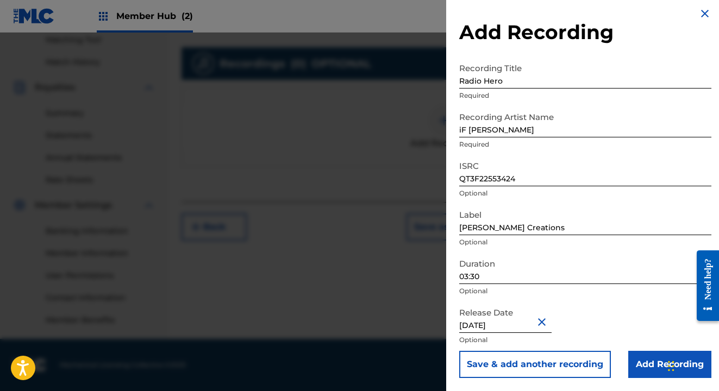
scroll to position [5, 0]
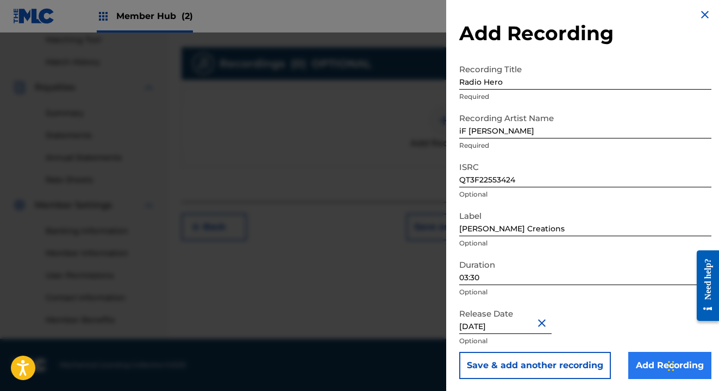
click at [645, 362] on input "Add Recording" at bounding box center [669, 365] width 83 height 27
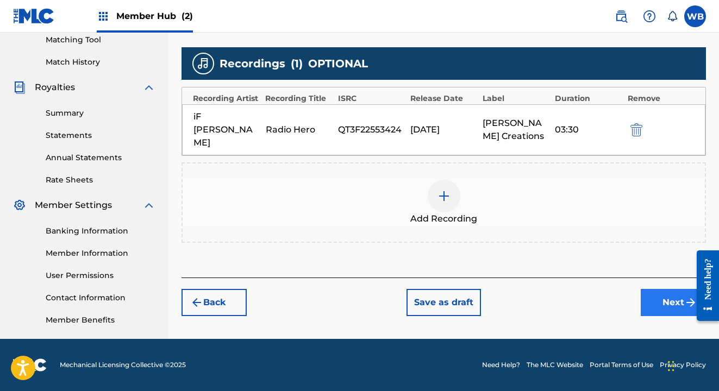
click at [662, 290] on button "Next" at bounding box center [673, 302] width 65 height 27
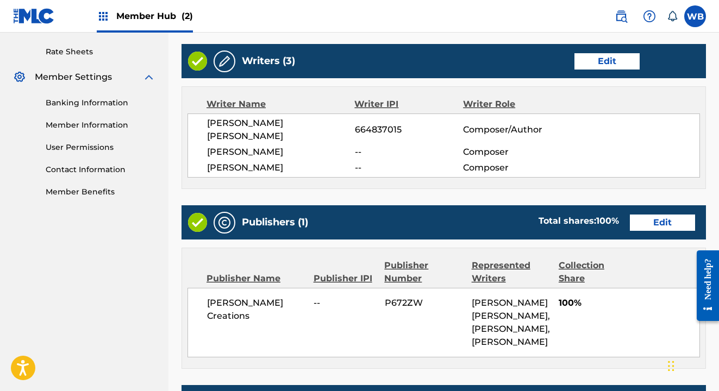
scroll to position [413, 0]
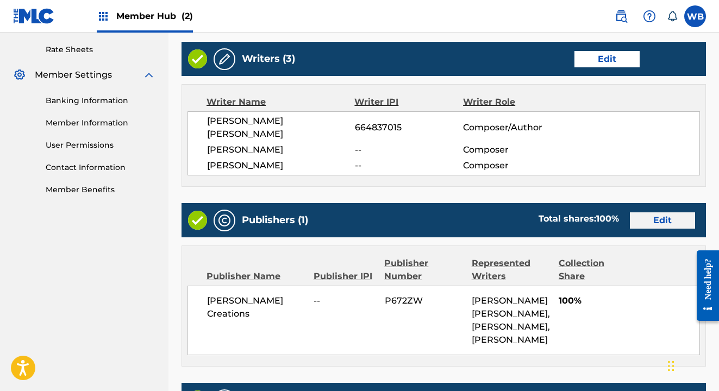
click at [647, 213] on button "Edit" at bounding box center [662, 221] width 65 height 16
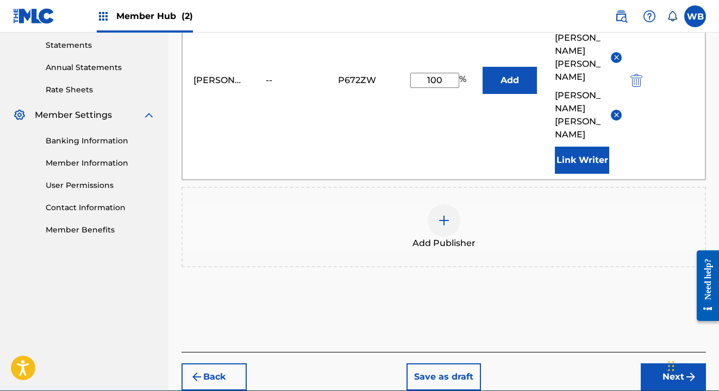
scroll to position [372, 0]
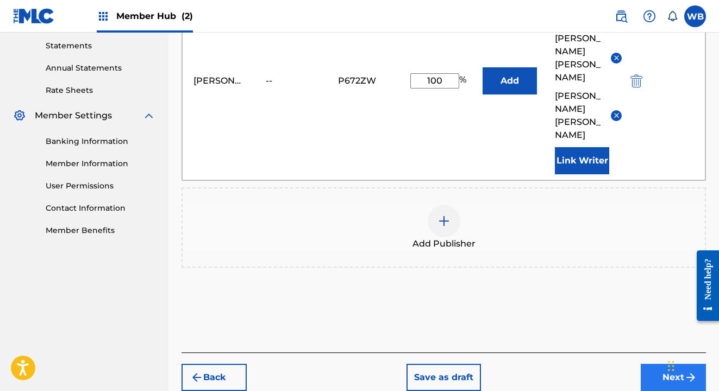
click at [666, 364] on button "Next" at bounding box center [673, 377] width 65 height 27
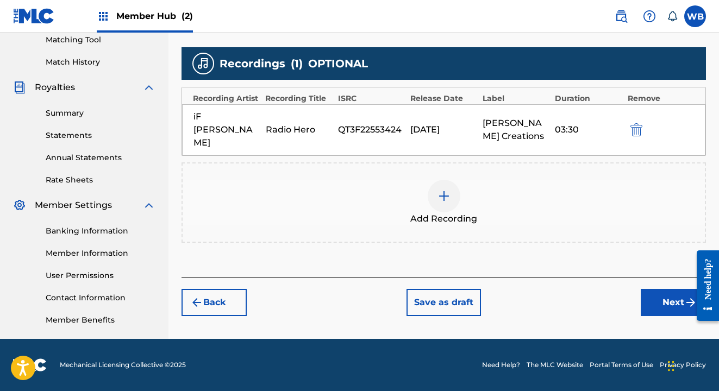
scroll to position [283, 0]
click at [666, 289] on button "Next" at bounding box center [673, 302] width 65 height 27
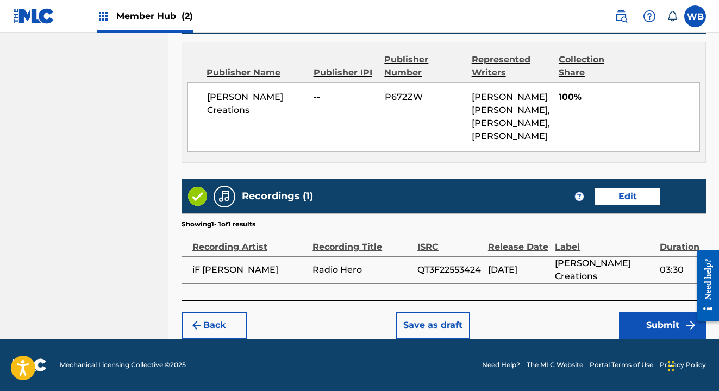
scroll to position [616, 0]
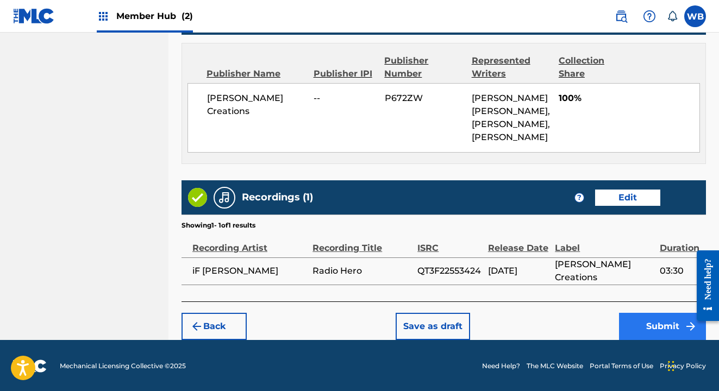
click at [645, 331] on button "Submit" at bounding box center [662, 326] width 87 height 27
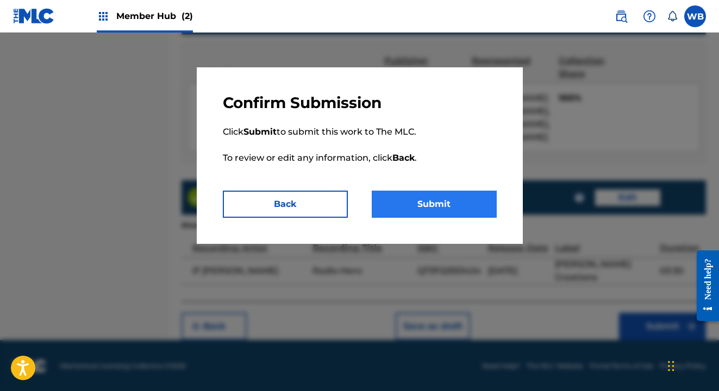
click at [440, 204] on button "Submit" at bounding box center [434, 204] width 125 height 27
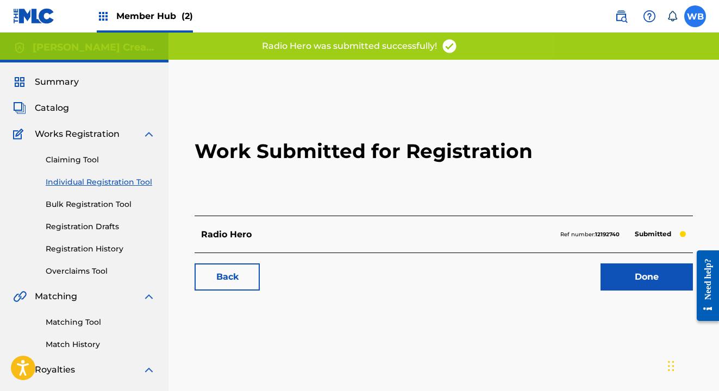
click at [691, 11] on label at bounding box center [695, 16] width 22 height 22
click at [695, 16] on input "WB [PERSON_NAME] [EMAIL_ADDRESS][DOMAIN_NAME] Notification Preferences Profile …" at bounding box center [695, 16] width 0 height 0
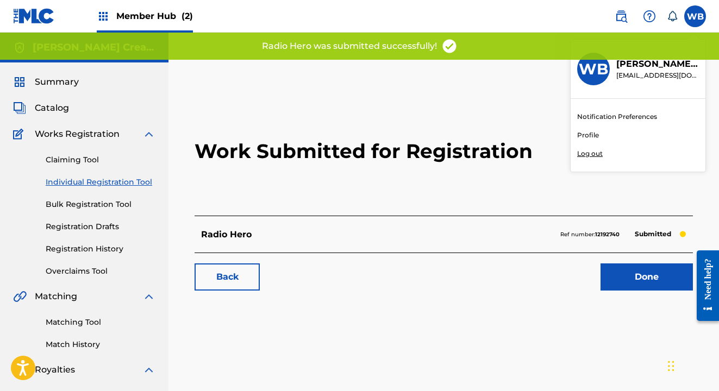
click at [449, 89] on h2 "Work Submitted for Registration" at bounding box center [444, 151] width 499 height 129
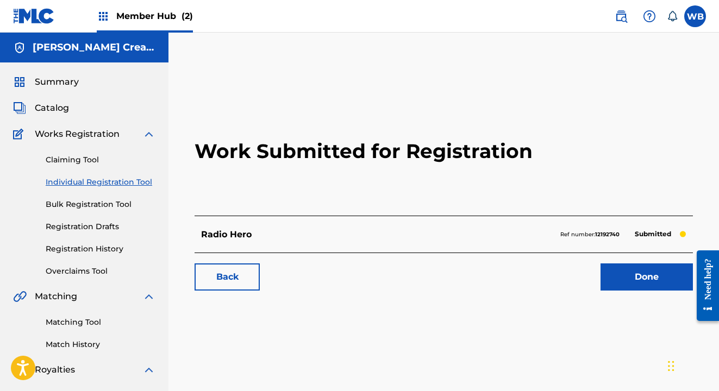
click at [60, 48] on h5 "[PERSON_NAME] Creations" at bounding box center [94, 47] width 123 height 13
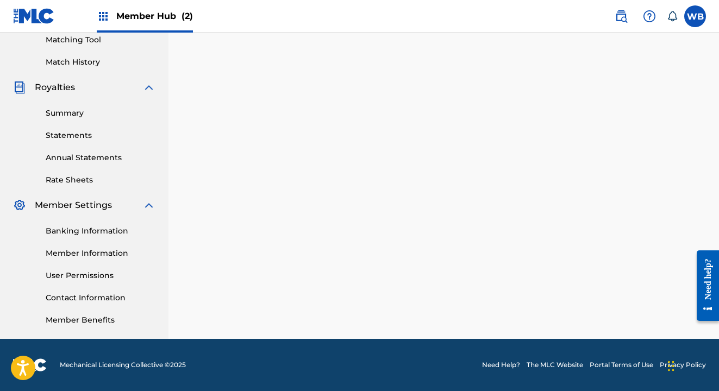
scroll to position [283, 0]
click at [78, 256] on link "Member Information" at bounding box center [101, 253] width 110 height 11
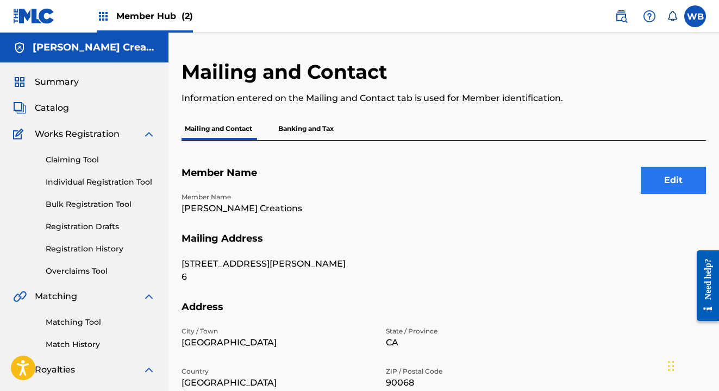
click at [674, 186] on button "Edit" at bounding box center [673, 180] width 65 height 27
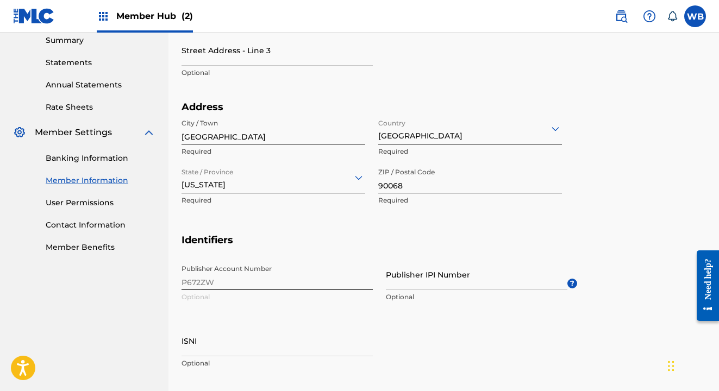
scroll to position [387, 0]
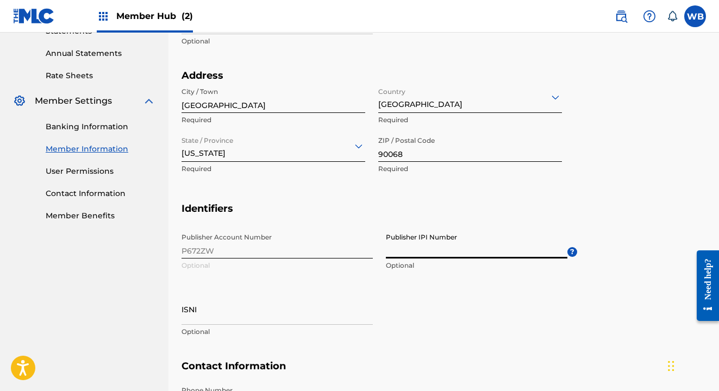
click at [406, 255] on input "Publisher IPI Number" at bounding box center [477, 243] width 182 height 31
paste input "1312898932"
type input "1312898932"
click at [433, 283] on div "Publisher Account Number P672ZW Optional Publisher IPI Number 1312898932 Option…" at bounding box center [380, 294] width 396 height 133
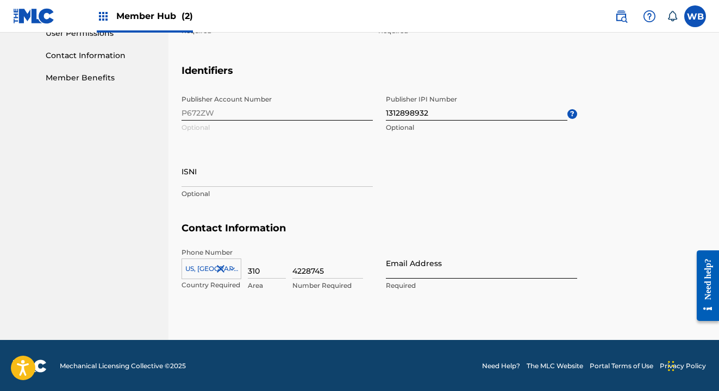
scroll to position [525, 0]
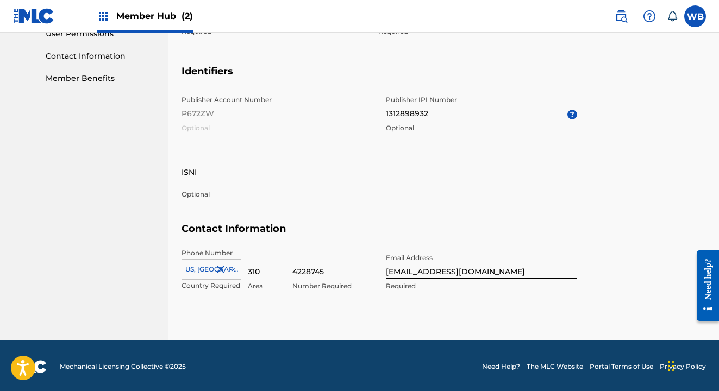
type input "[EMAIL_ADDRESS][DOMAIN_NAME]"
click at [519, 306] on div "Phone Number [GEOGRAPHIC_DATA], [GEOGRAPHIC_DATA] +1 Country Required 310 Area …" at bounding box center [380, 281] width 396 height 66
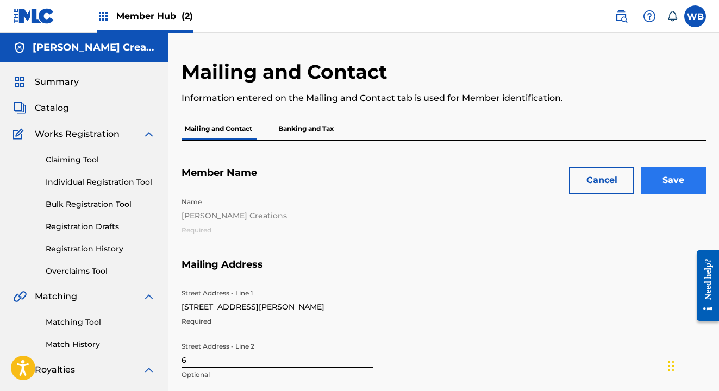
scroll to position [0, 0]
click at [679, 175] on input "Save" at bounding box center [673, 180] width 65 height 27
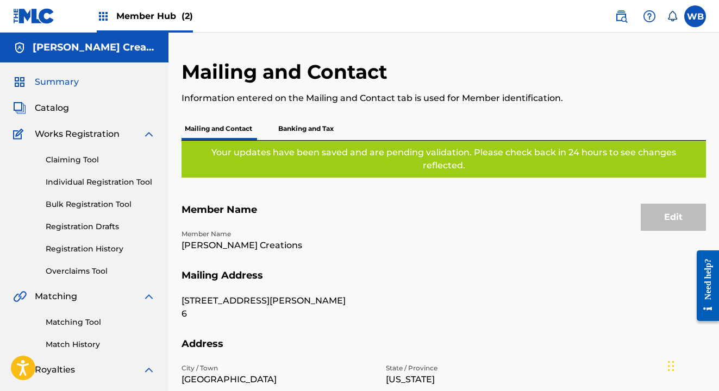
click at [62, 83] on span "Summary" at bounding box center [57, 82] width 44 height 13
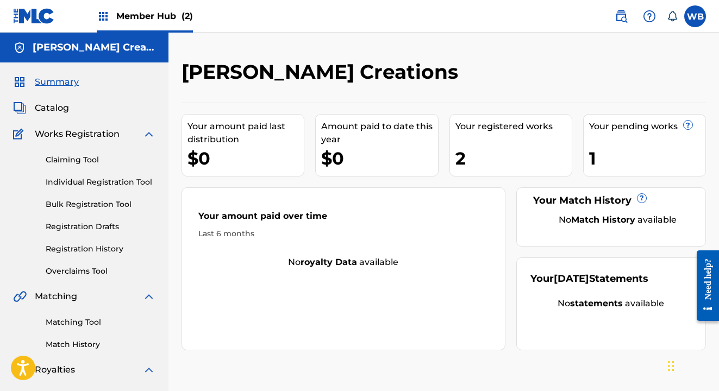
click at [485, 155] on div "2" at bounding box center [514, 158] width 116 height 24
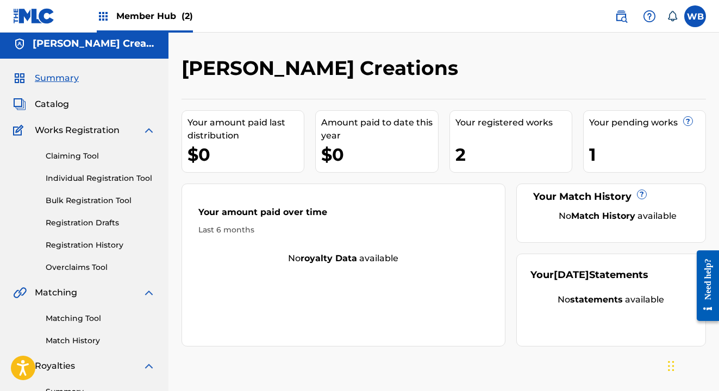
scroll to position [2, 0]
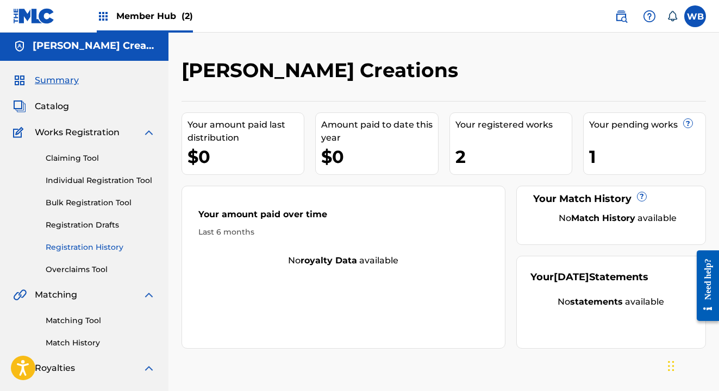
click at [90, 248] on link "Registration History" at bounding box center [101, 247] width 110 height 11
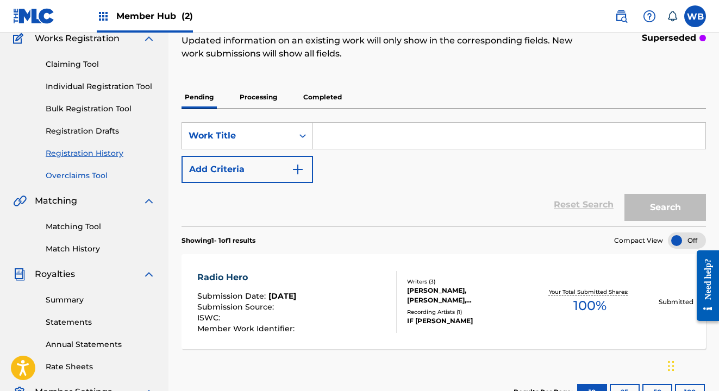
scroll to position [92, 0]
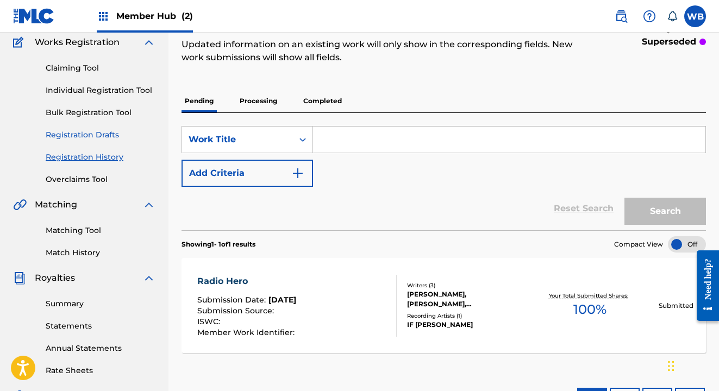
click at [81, 134] on link "Registration Drafts" at bounding box center [101, 134] width 110 height 11
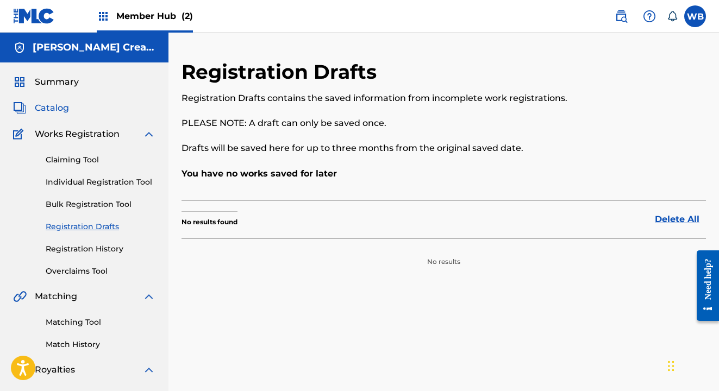
click at [53, 105] on span "Catalog" at bounding box center [52, 108] width 34 height 13
